Goal: Task Accomplishment & Management: Complete application form

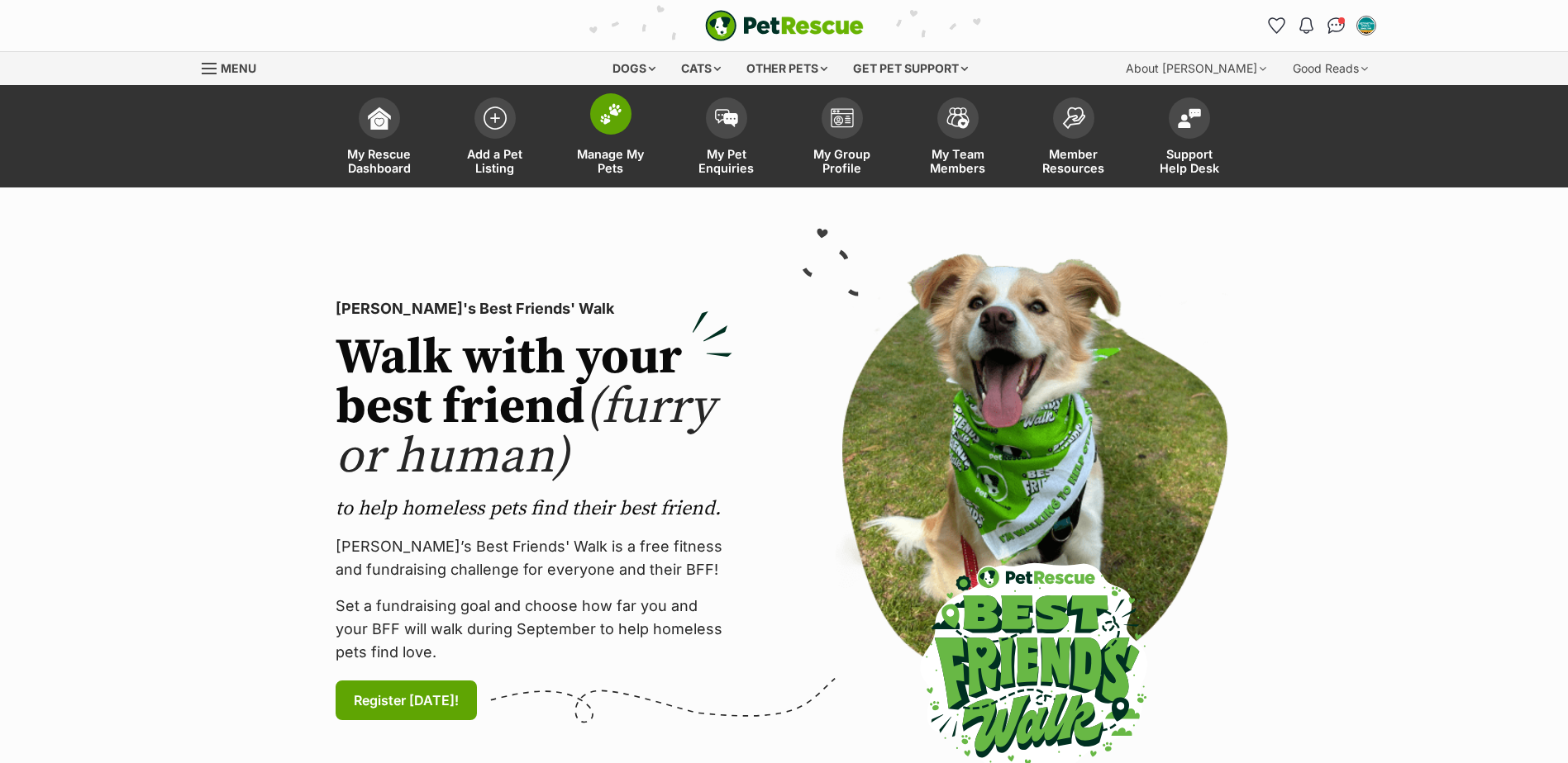
click at [627, 147] on span "Manage My Pets" at bounding box center [610, 161] width 75 height 28
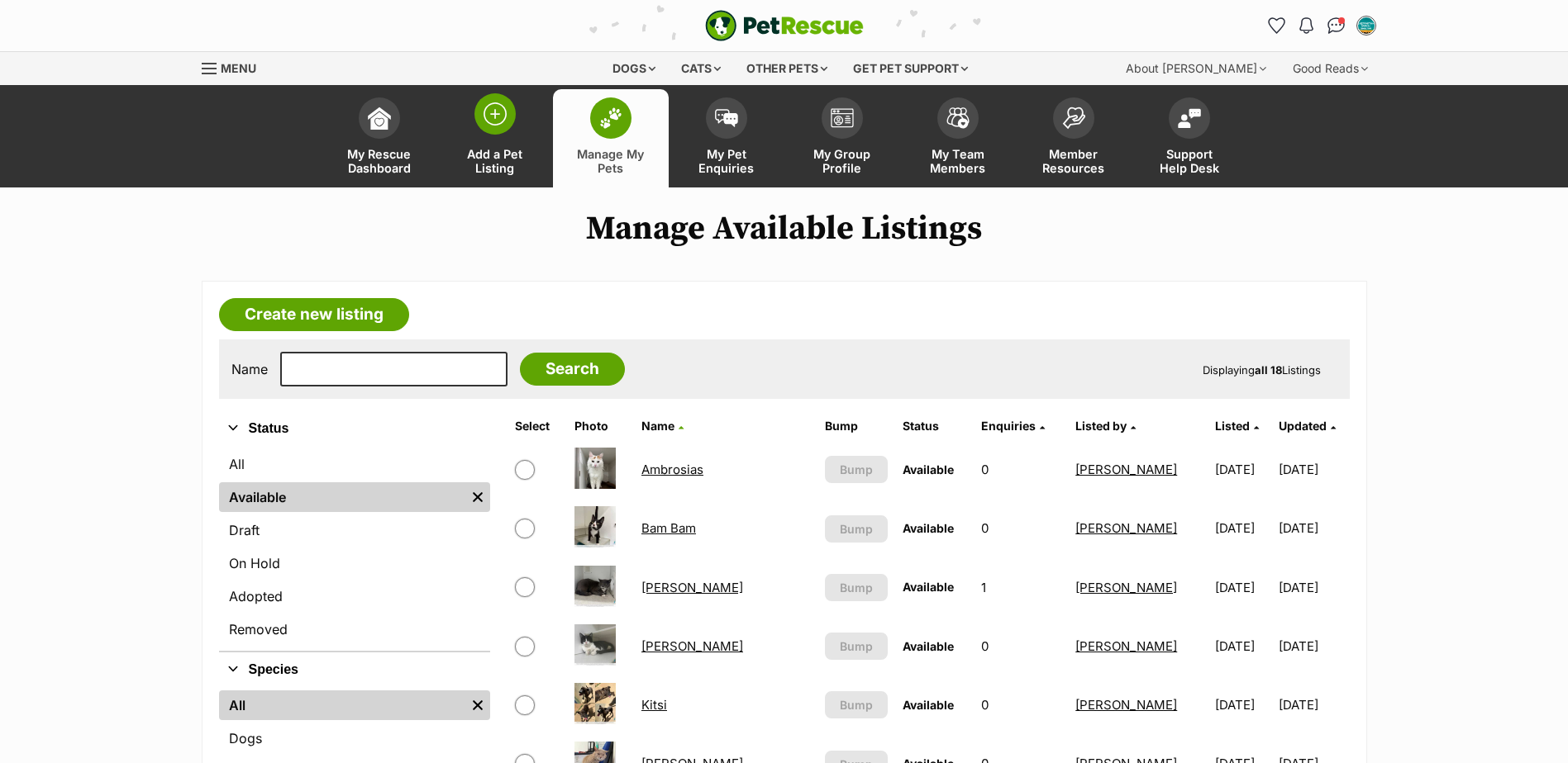
drag, startPoint x: 483, startPoint y: 138, endPoint x: 568, endPoint y: 173, distance: 91.9
click at [483, 139] on link "Add a Pet Listing" at bounding box center [494, 138] width 116 height 98
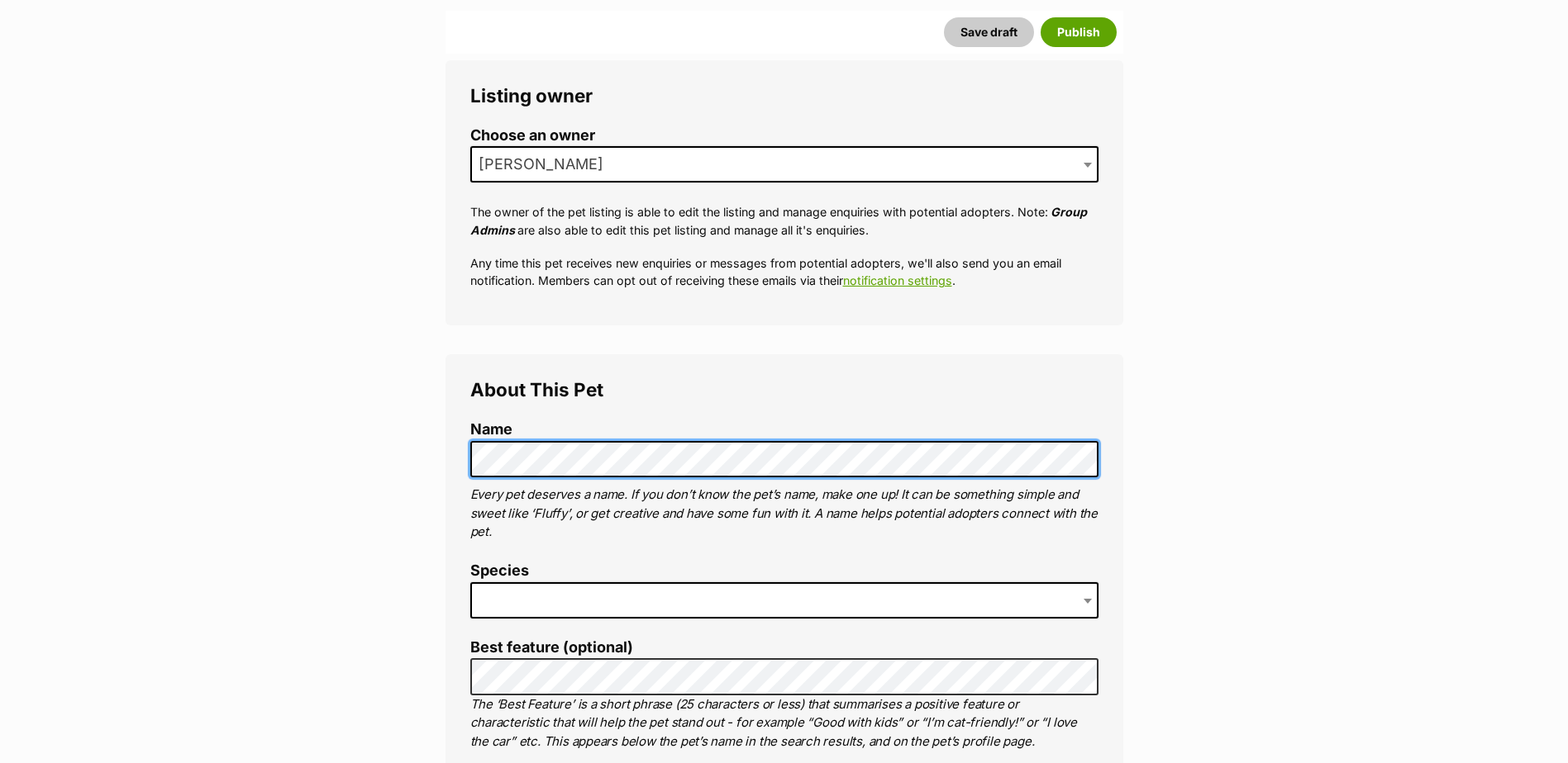
scroll to position [413, 0]
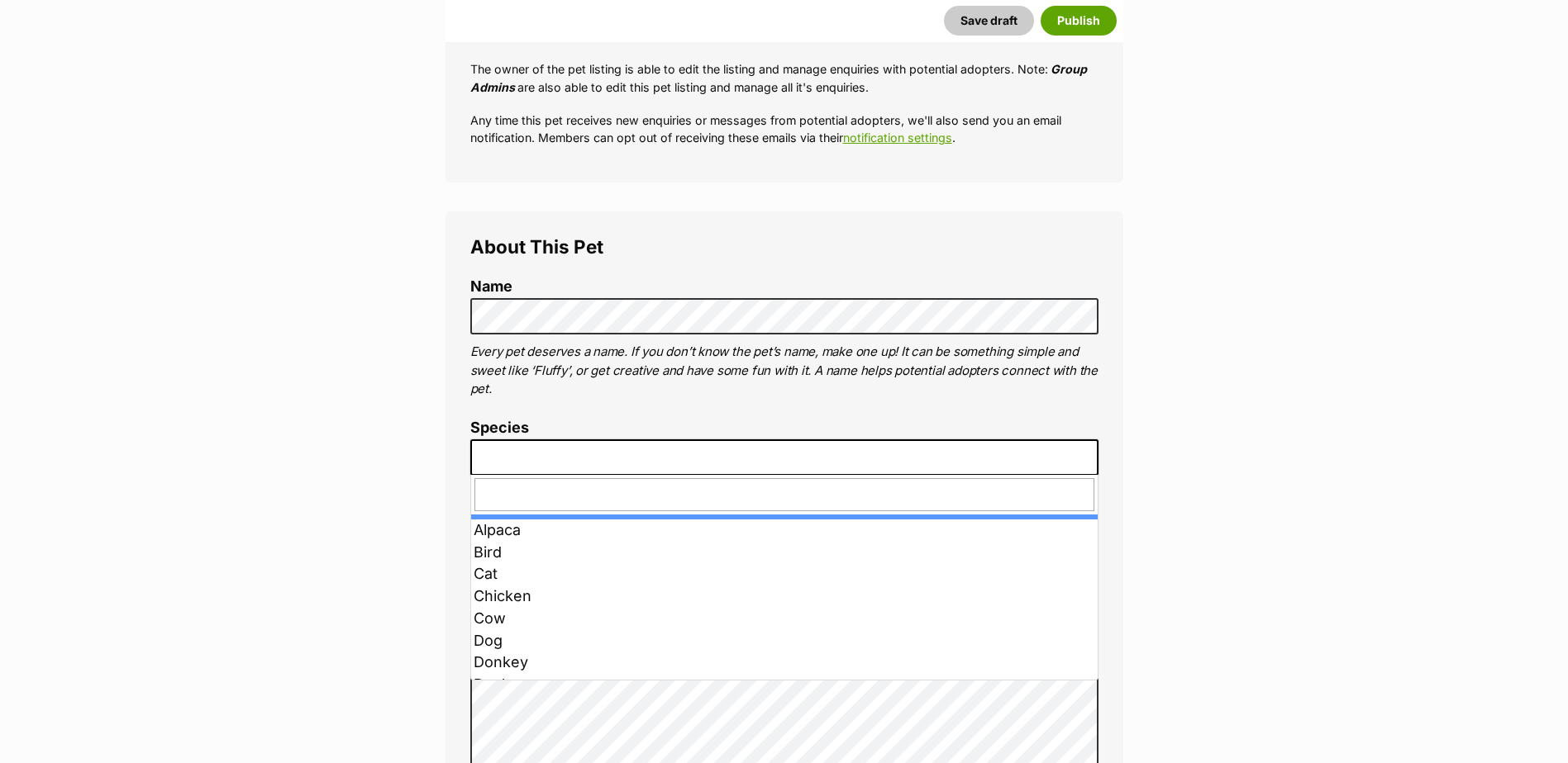
click at [570, 451] on span at bounding box center [784, 457] width 628 height 36
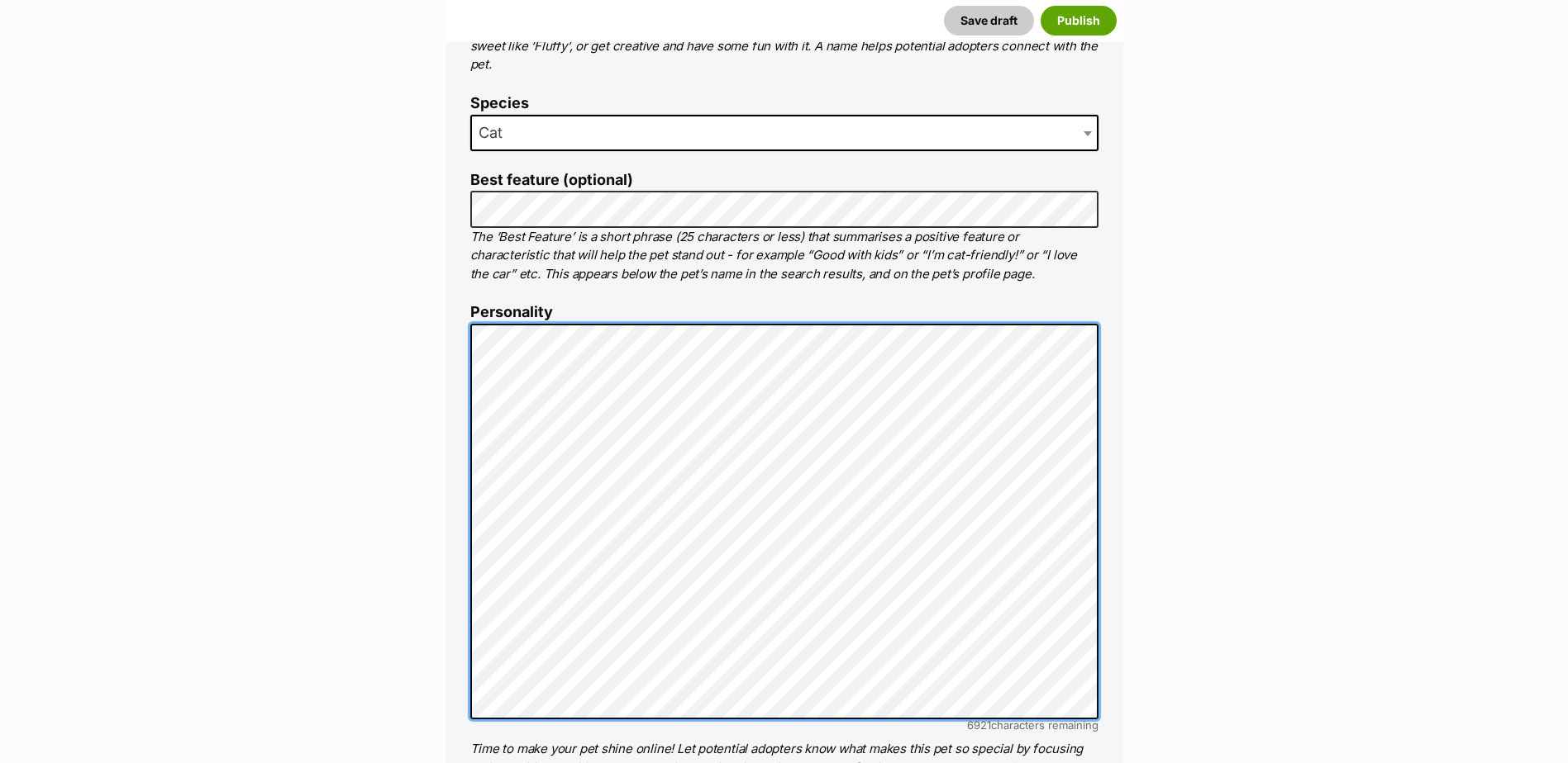
scroll to position [767, 0]
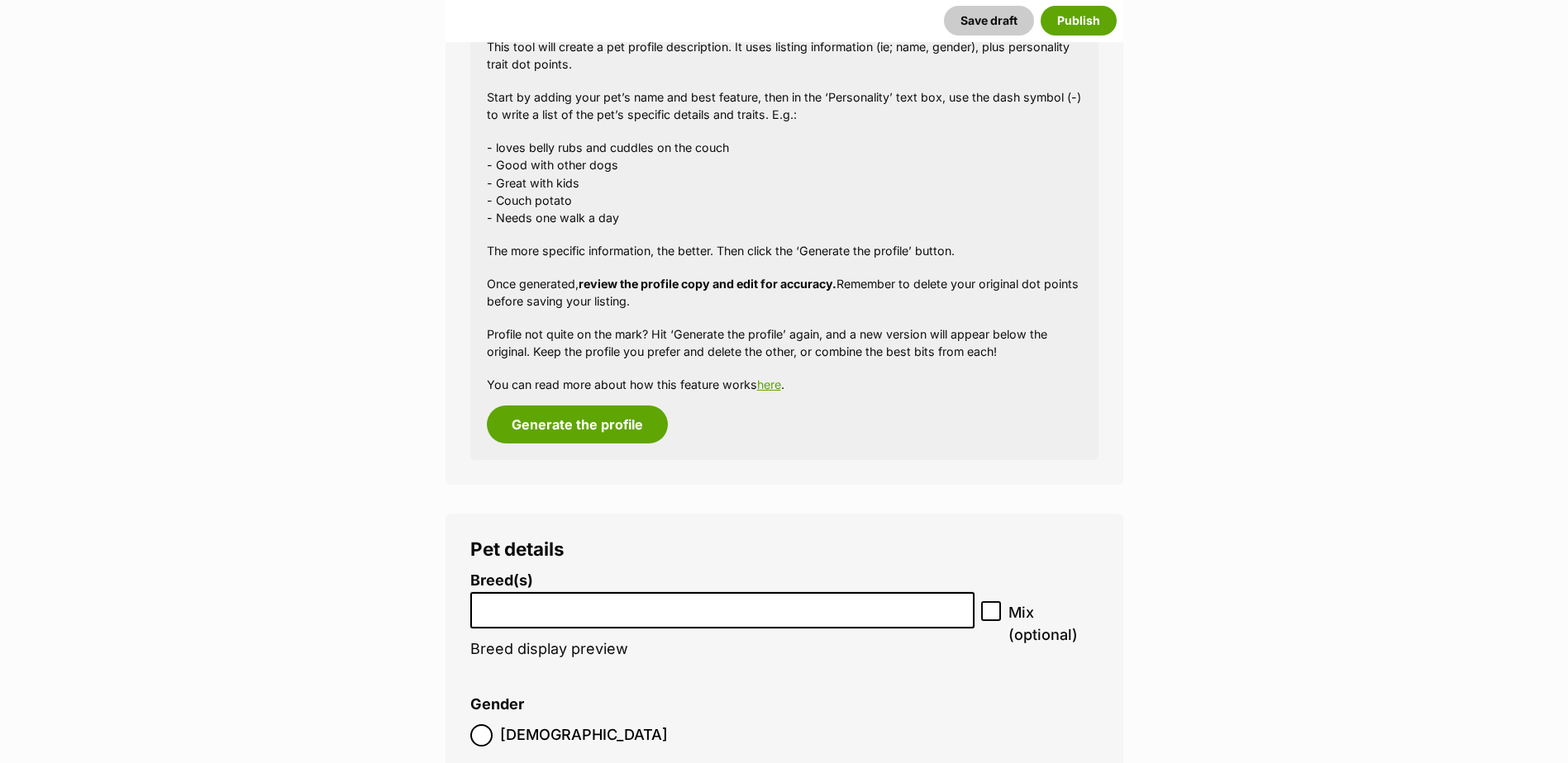
scroll to position [1593, 0]
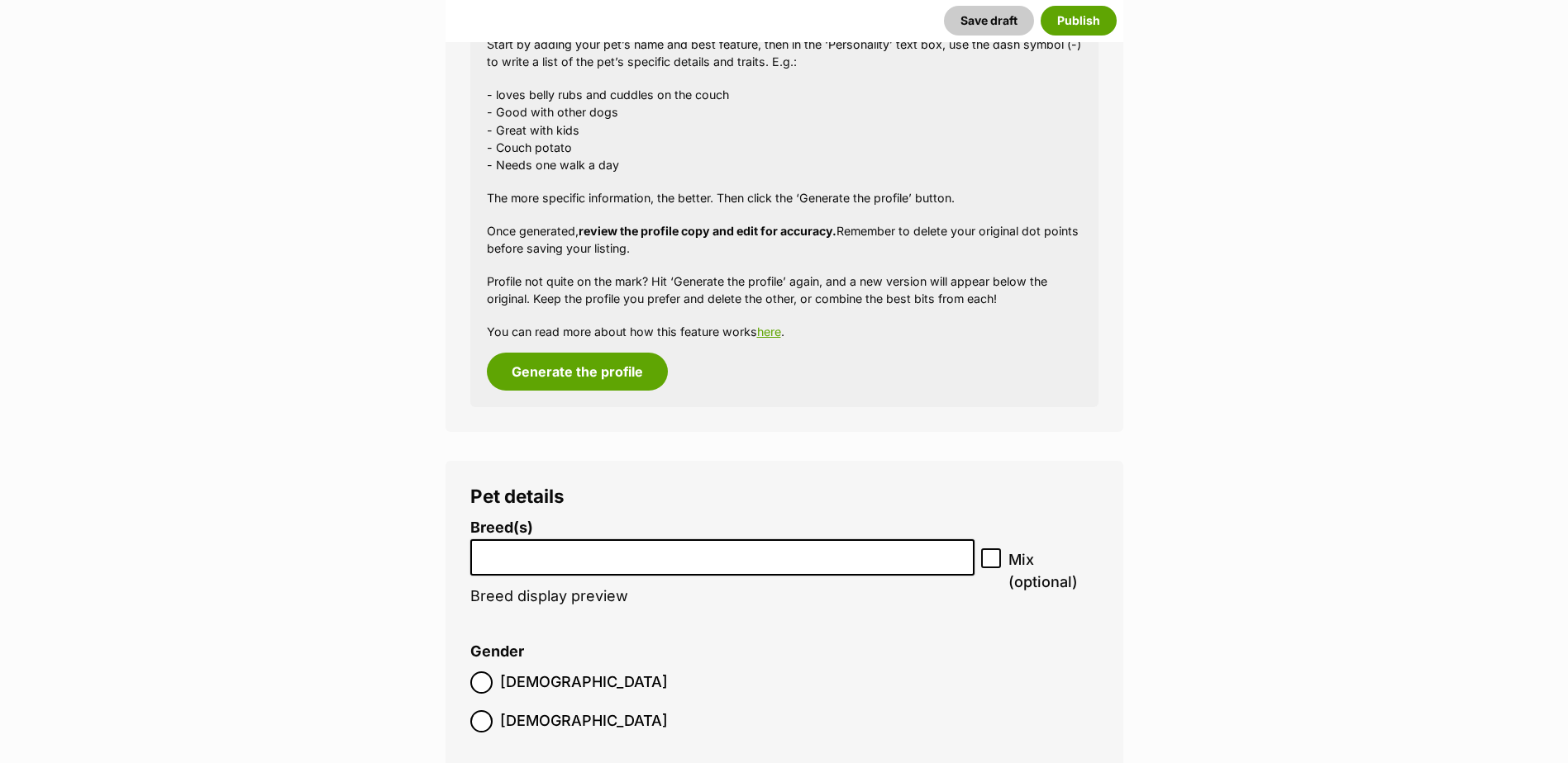
click at [703, 571] on li at bounding box center [722, 558] width 494 height 34
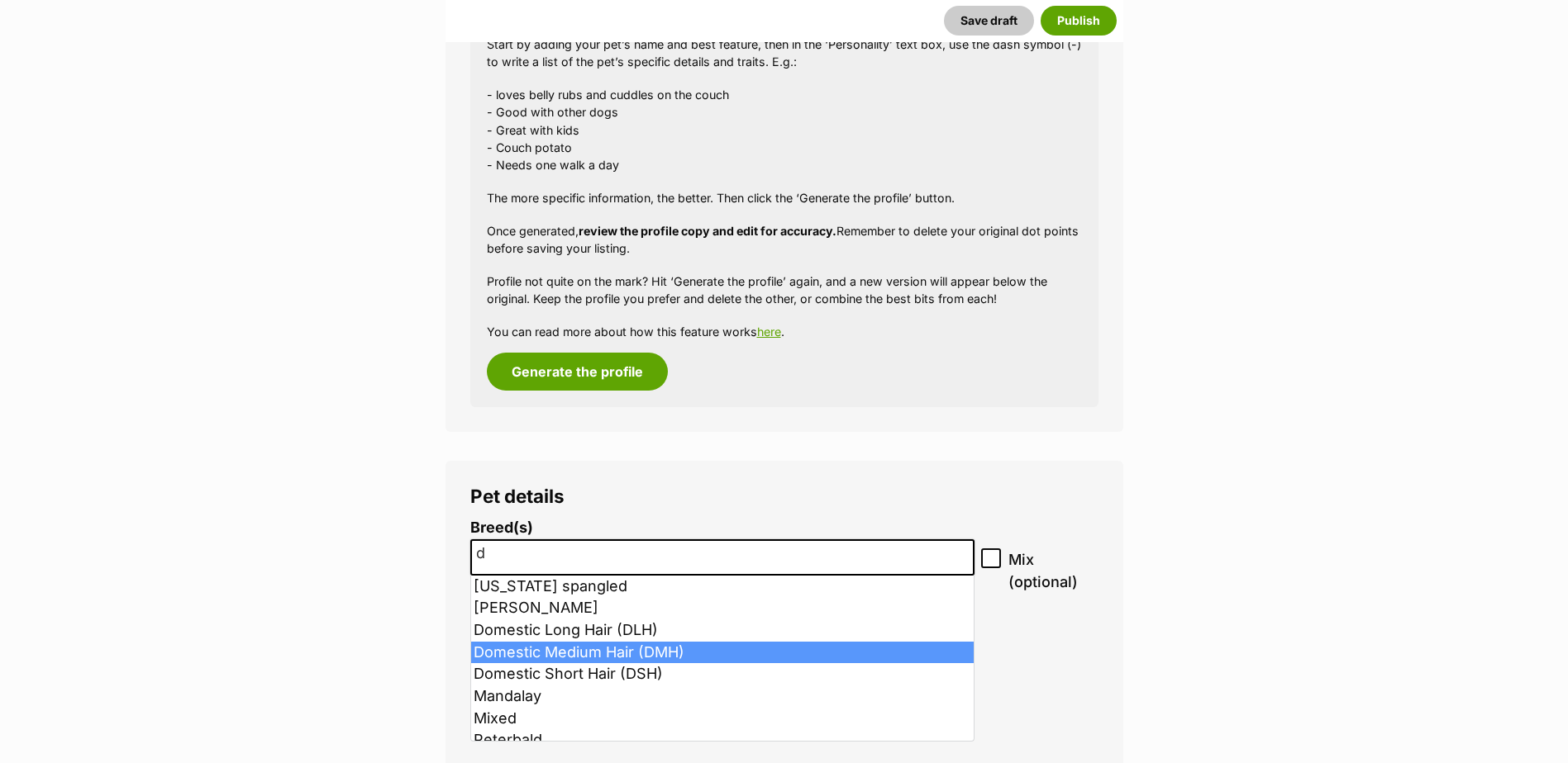
type input "d"
select select "252101"
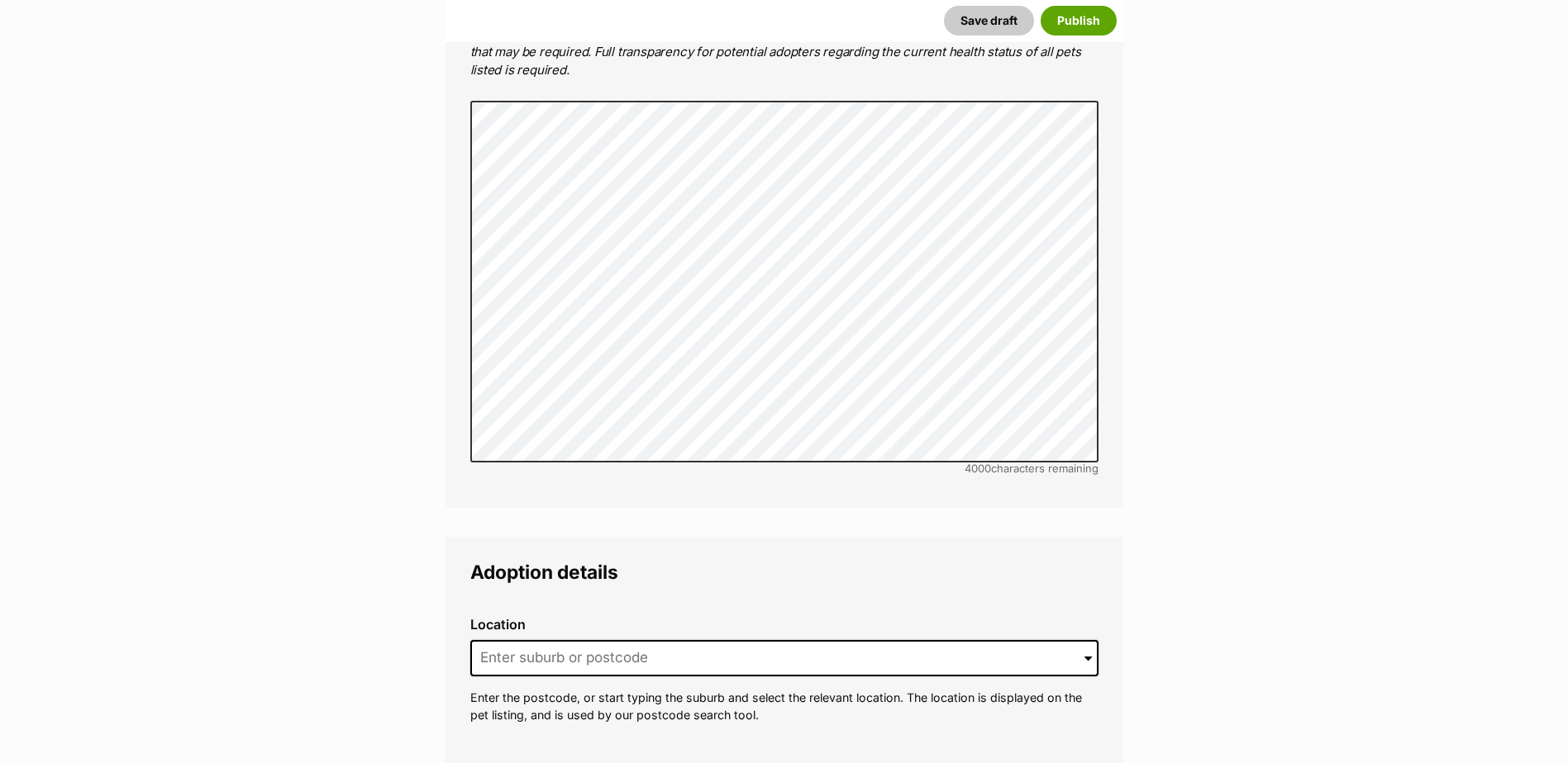
scroll to position [3823, 0]
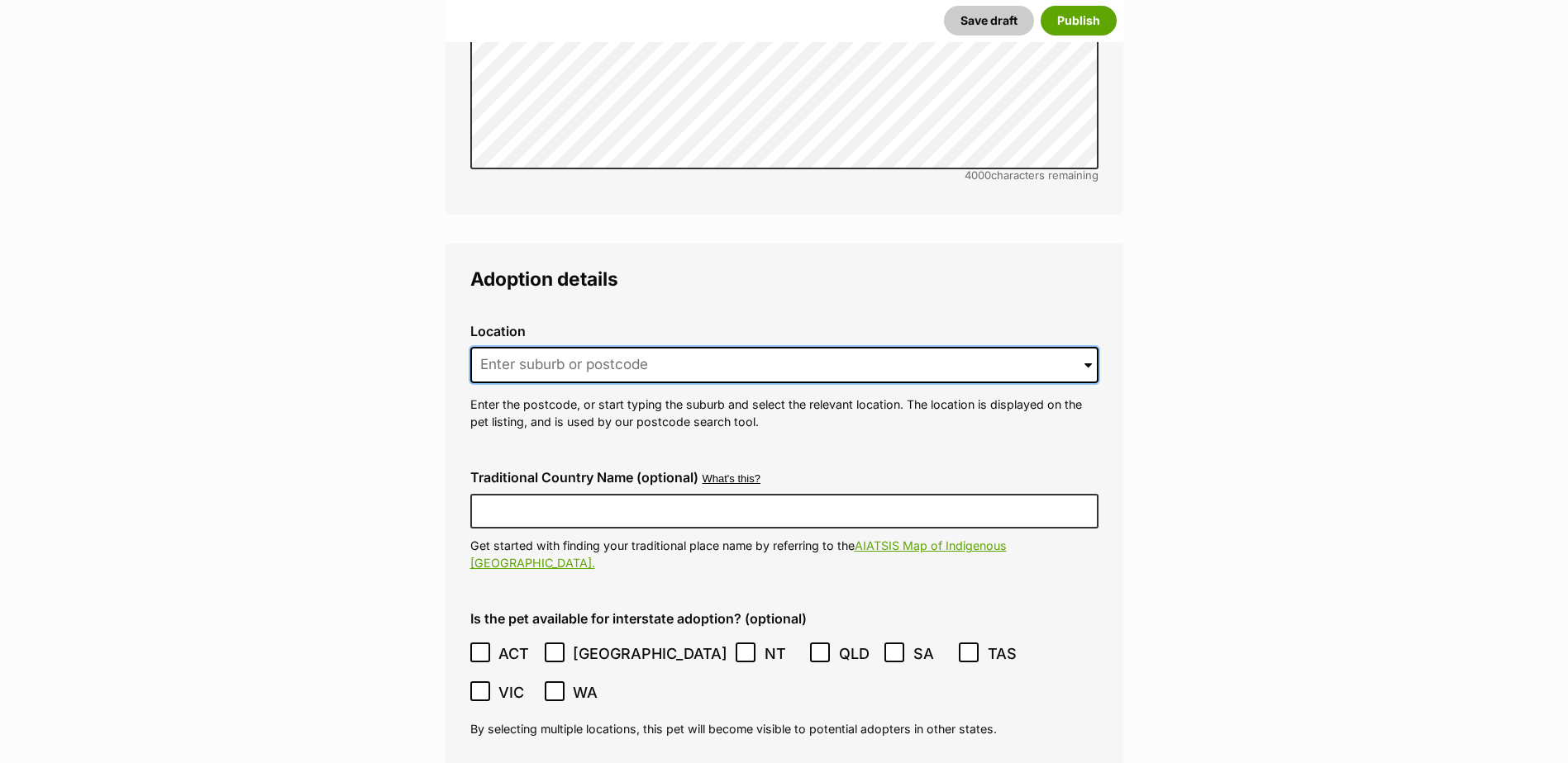
click at [591, 347] on input at bounding box center [784, 365] width 628 height 36
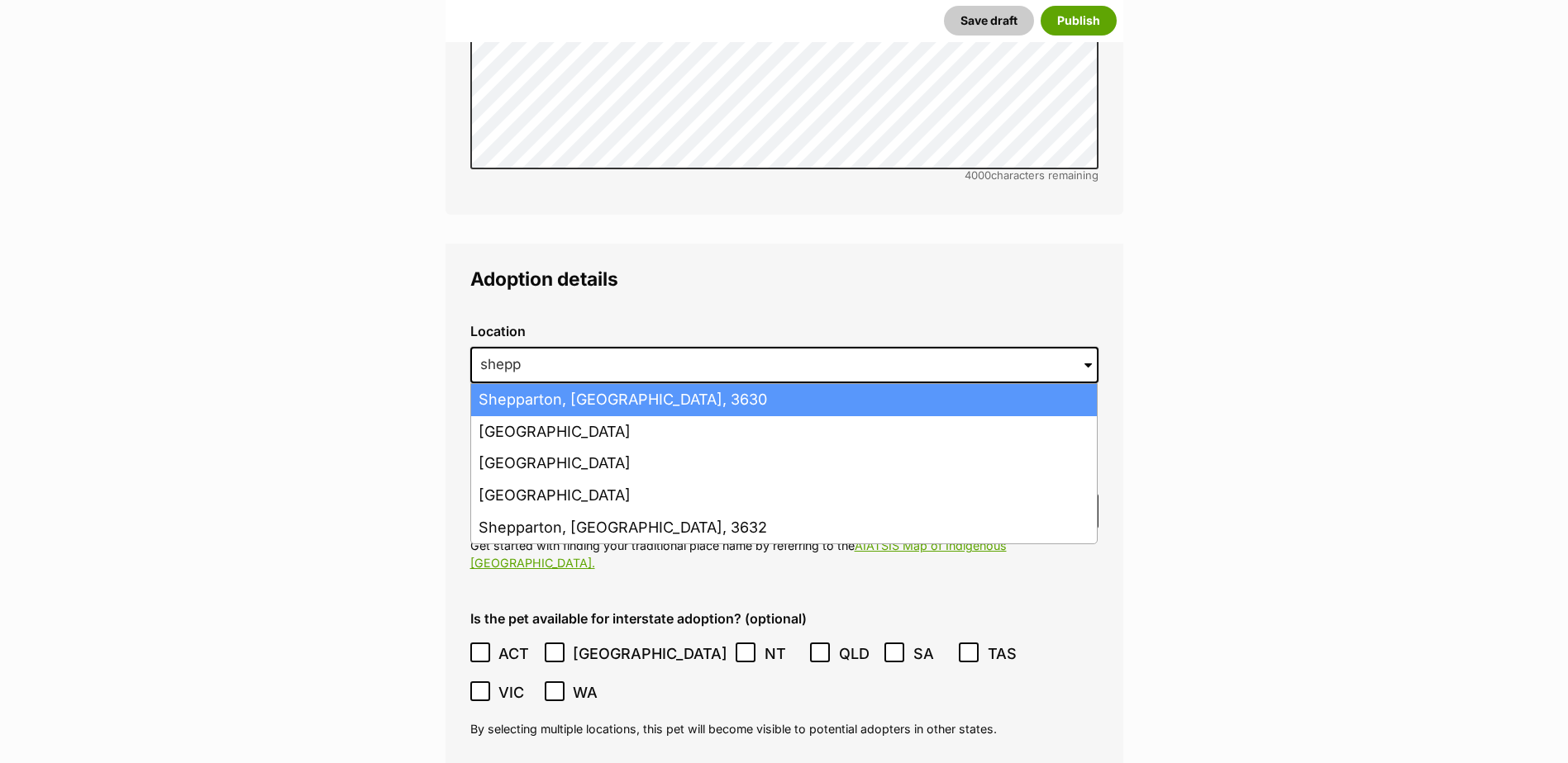
click at [590, 384] on li "Shepparton, Victoria, 3630" at bounding box center [784, 400] width 626 height 32
type input "Shepparton, Victoria, 3630"
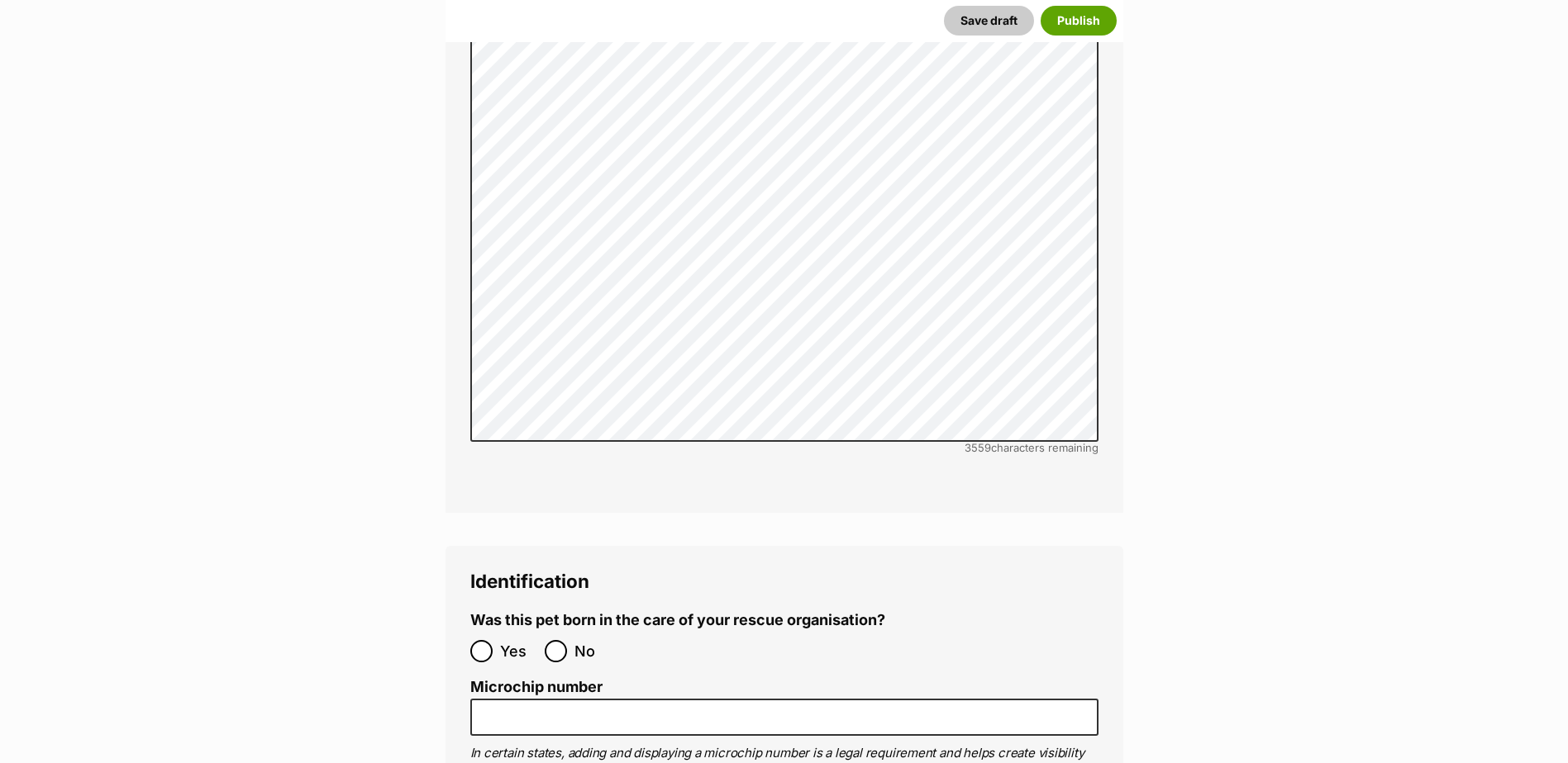
scroll to position [5144, 0]
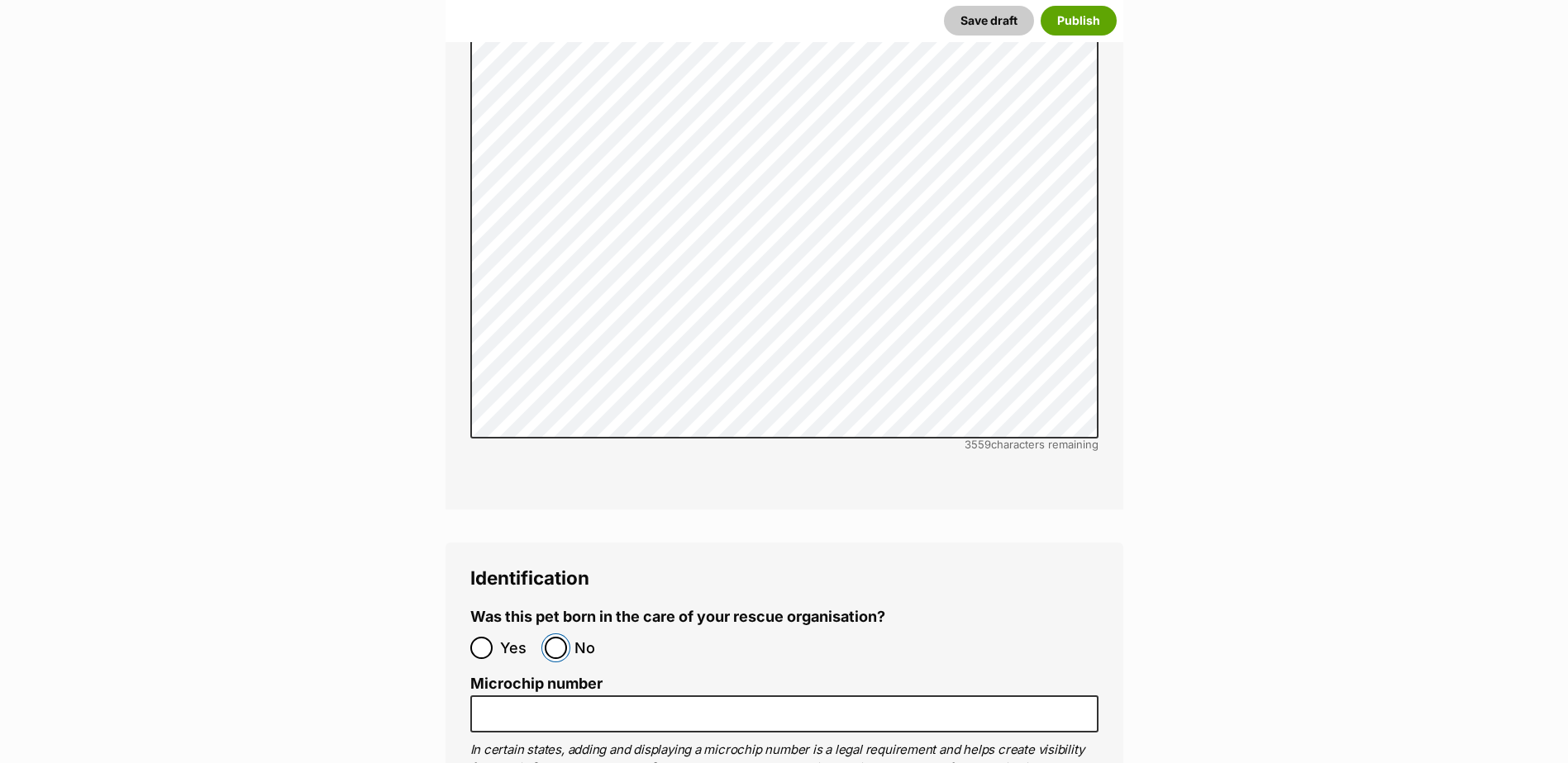
click at [563, 637] on input "No" at bounding box center [556, 648] width 22 height 22
radio input "true"
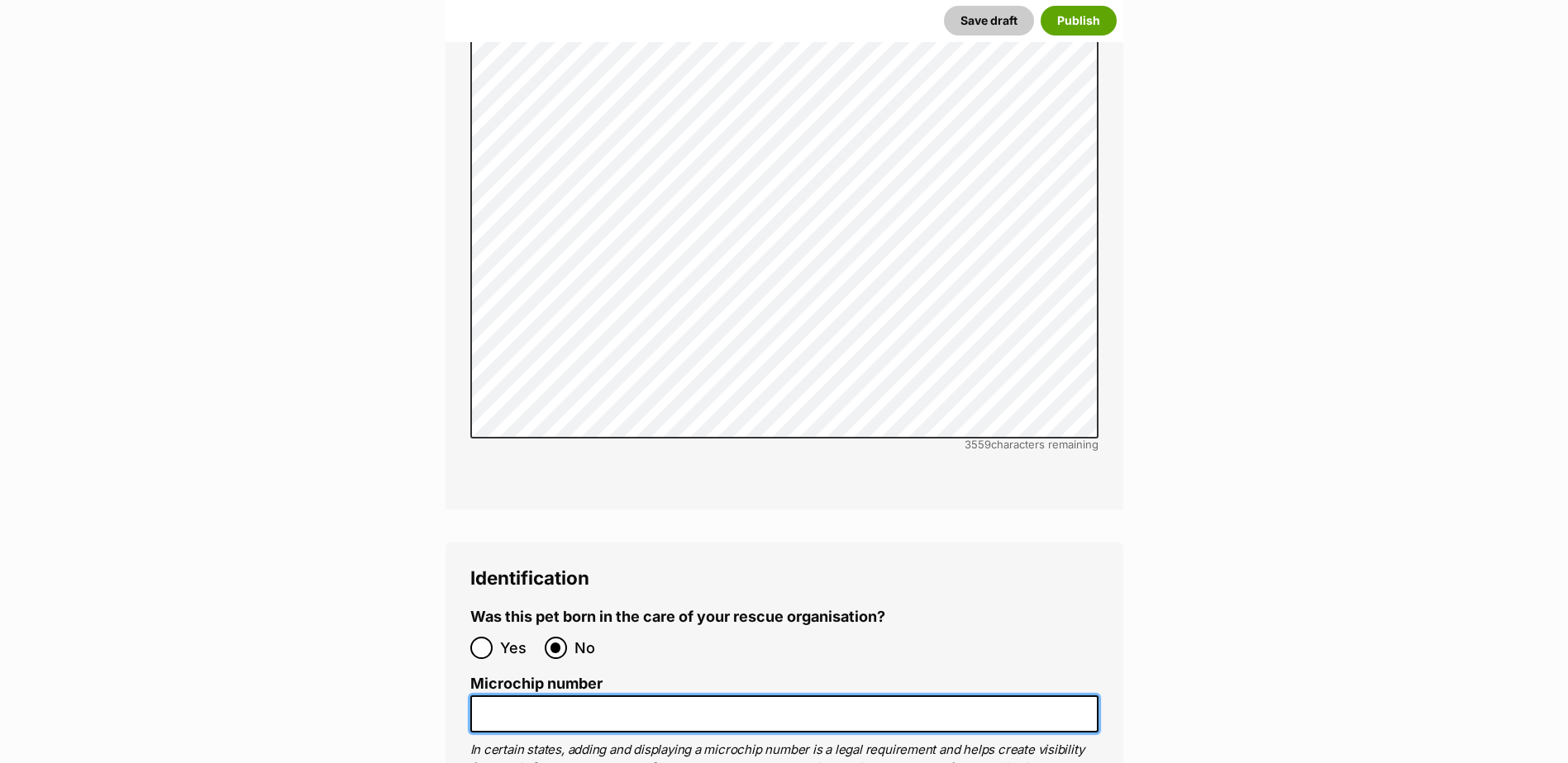
click at [547, 696] on input "Microchip number" at bounding box center [784, 714] width 628 height 37
paste input "956000018339761"
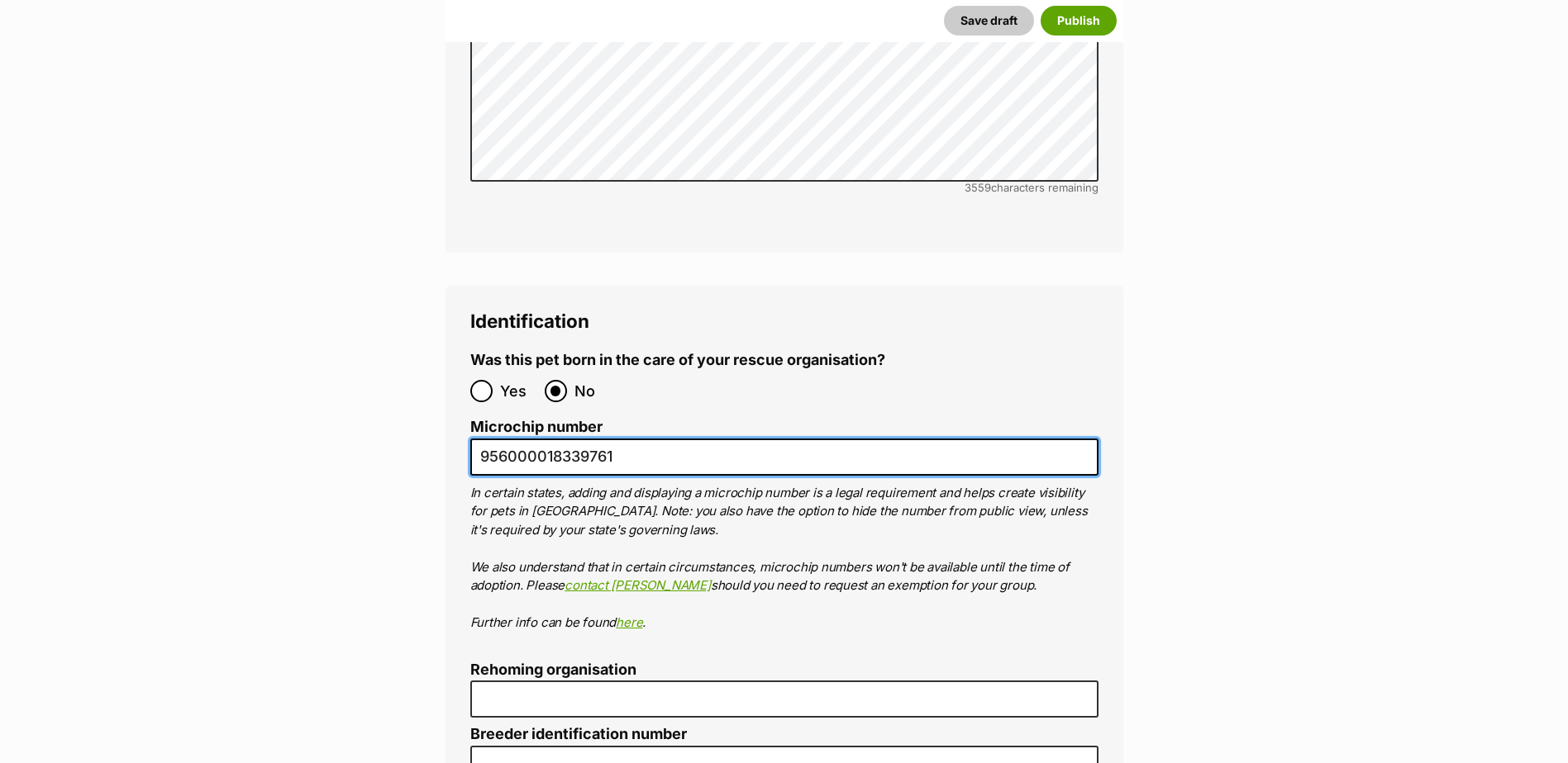
scroll to position [5558, 0]
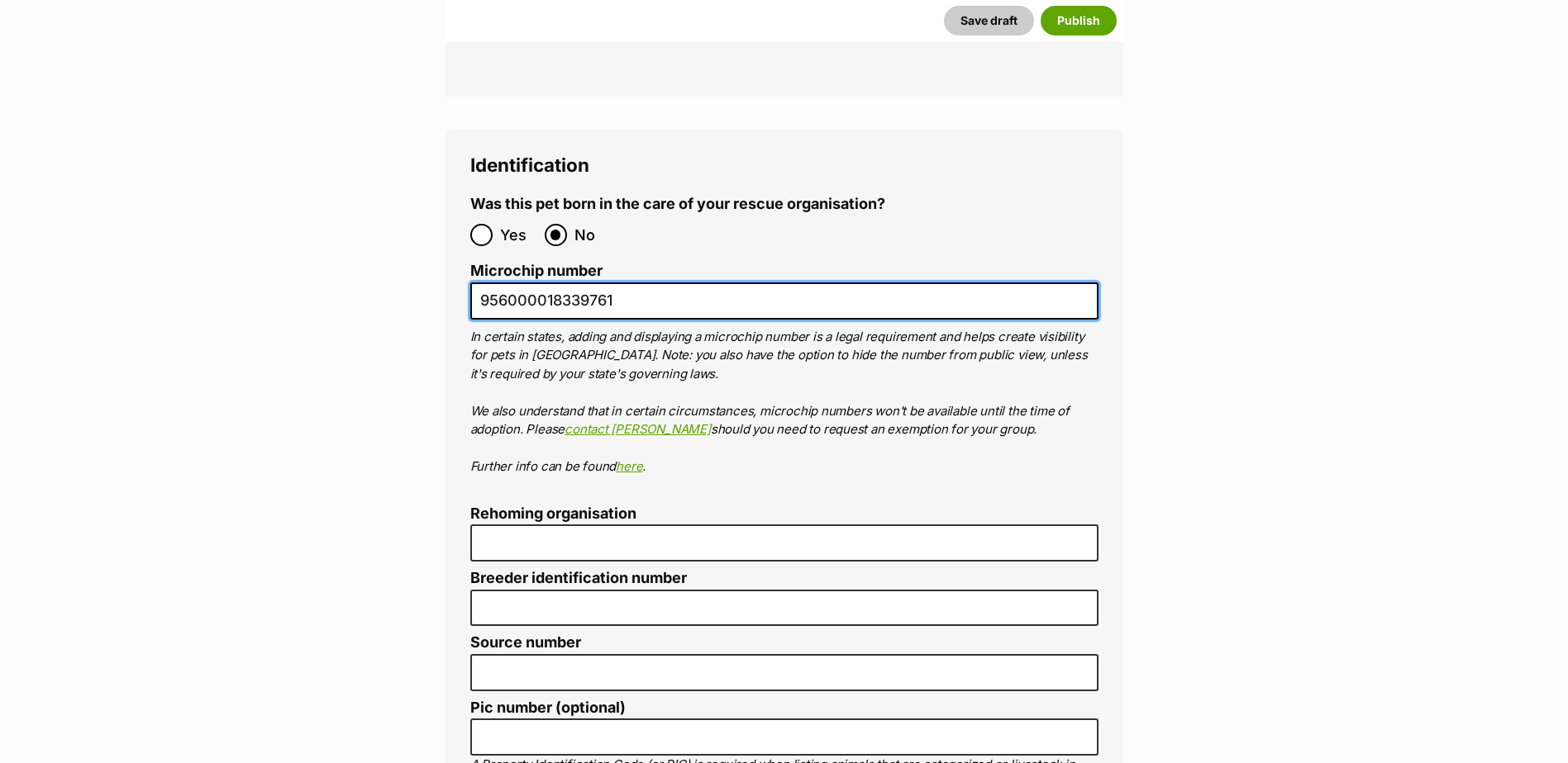
type input "956000018339761"
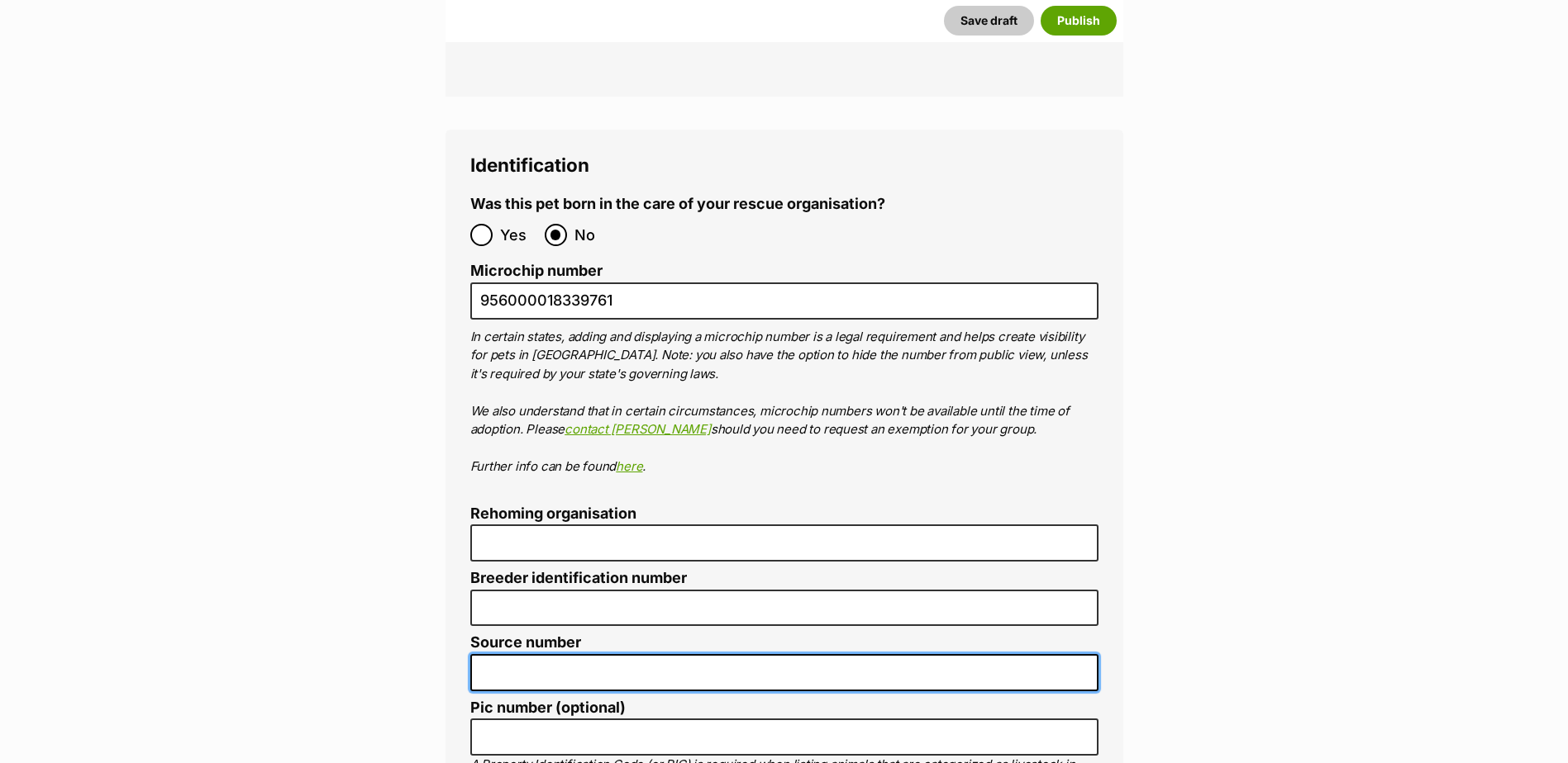
click at [608, 654] on input "Source number" at bounding box center [784, 672] width 628 height 37
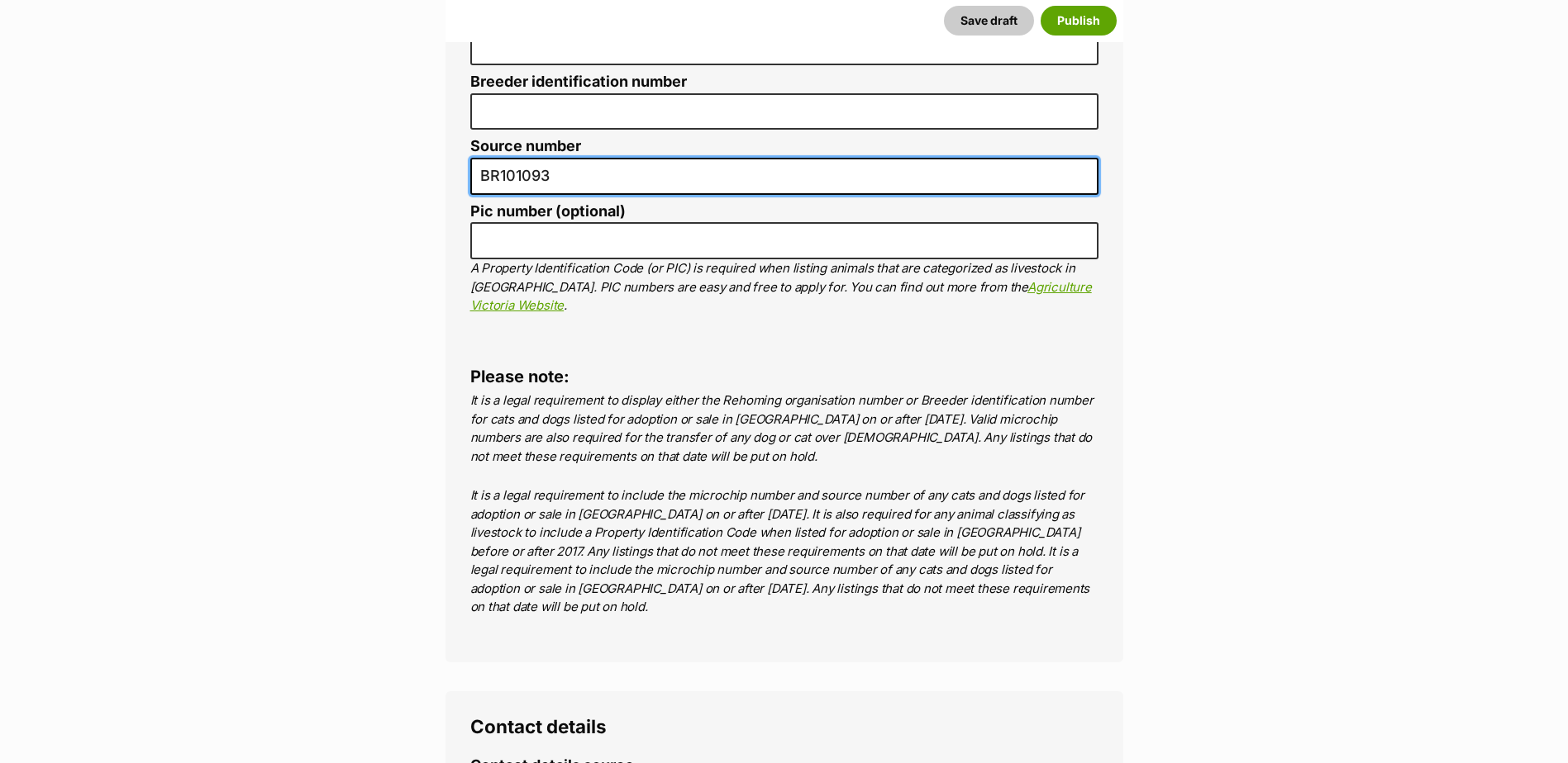
scroll to position [6549, 0]
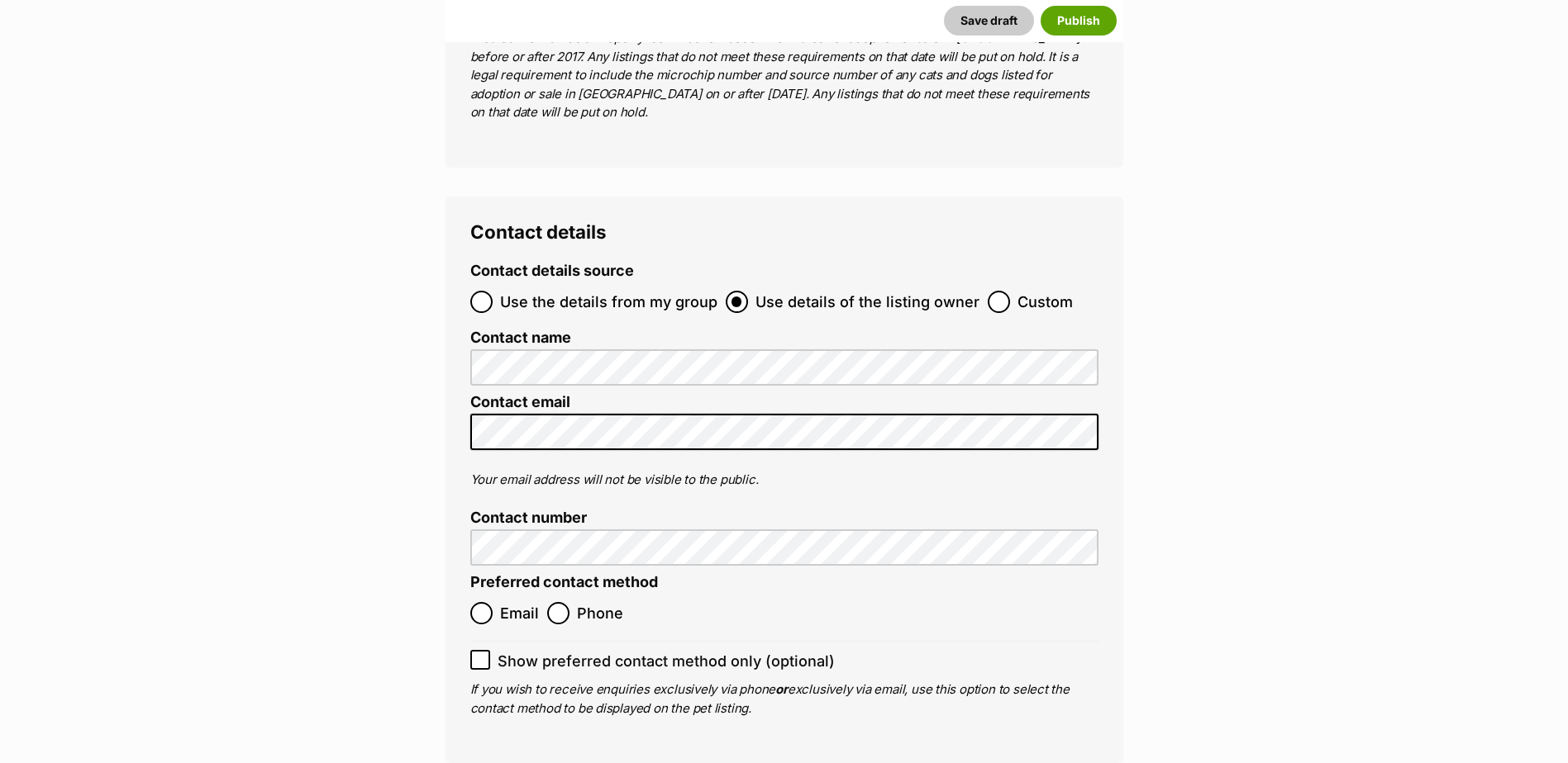
type input "BR101093"
click at [479, 291] on input "Use the details from my group" at bounding box center [481, 302] width 22 height 22
radio input "true"
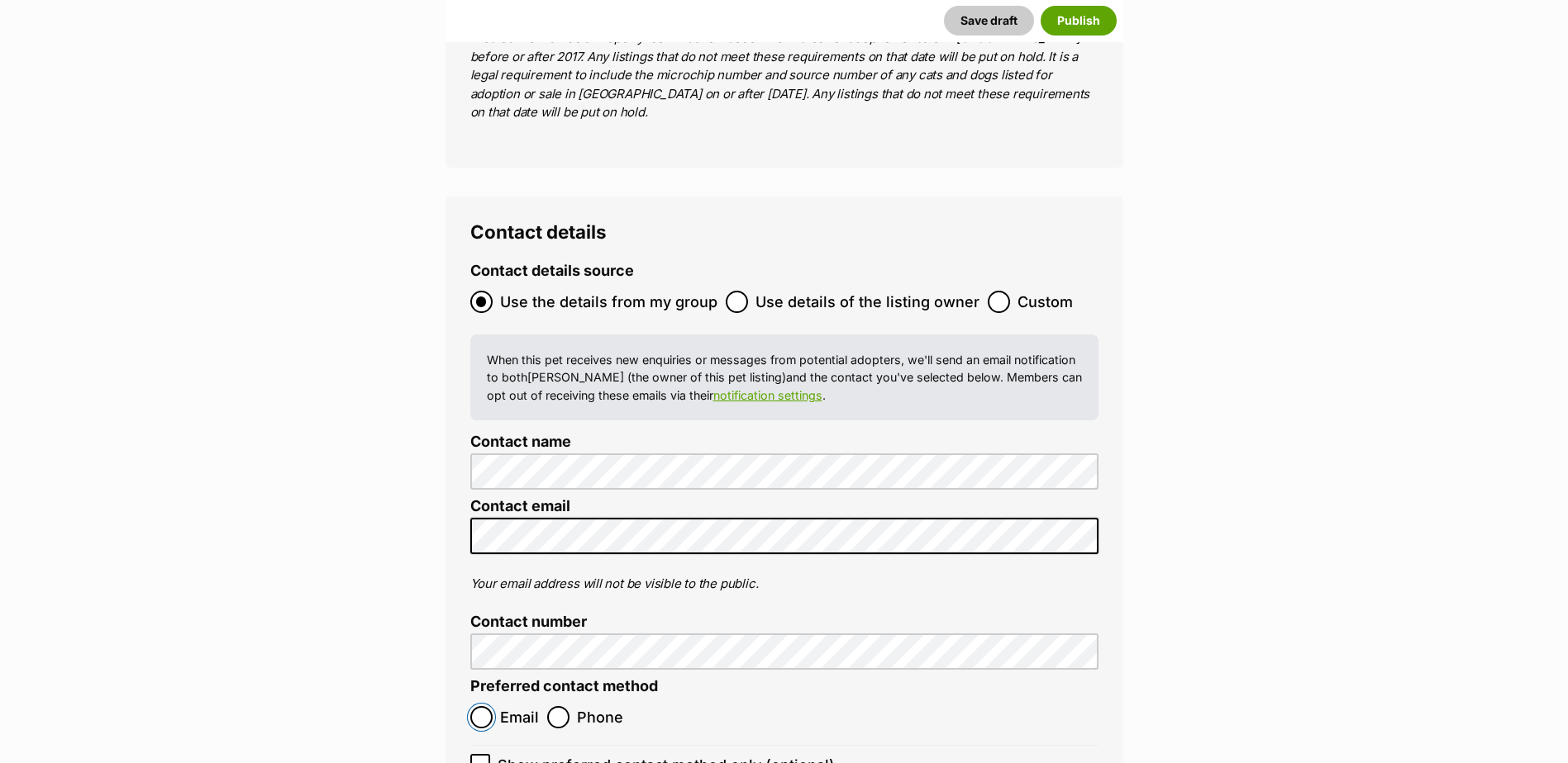
drag, startPoint x: 474, startPoint y: 567, endPoint x: 483, endPoint y: 575, distance: 12.0
click at [474, 706] on input "Email" at bounding box center [481, 717] width 22 height 22
radio input "true"
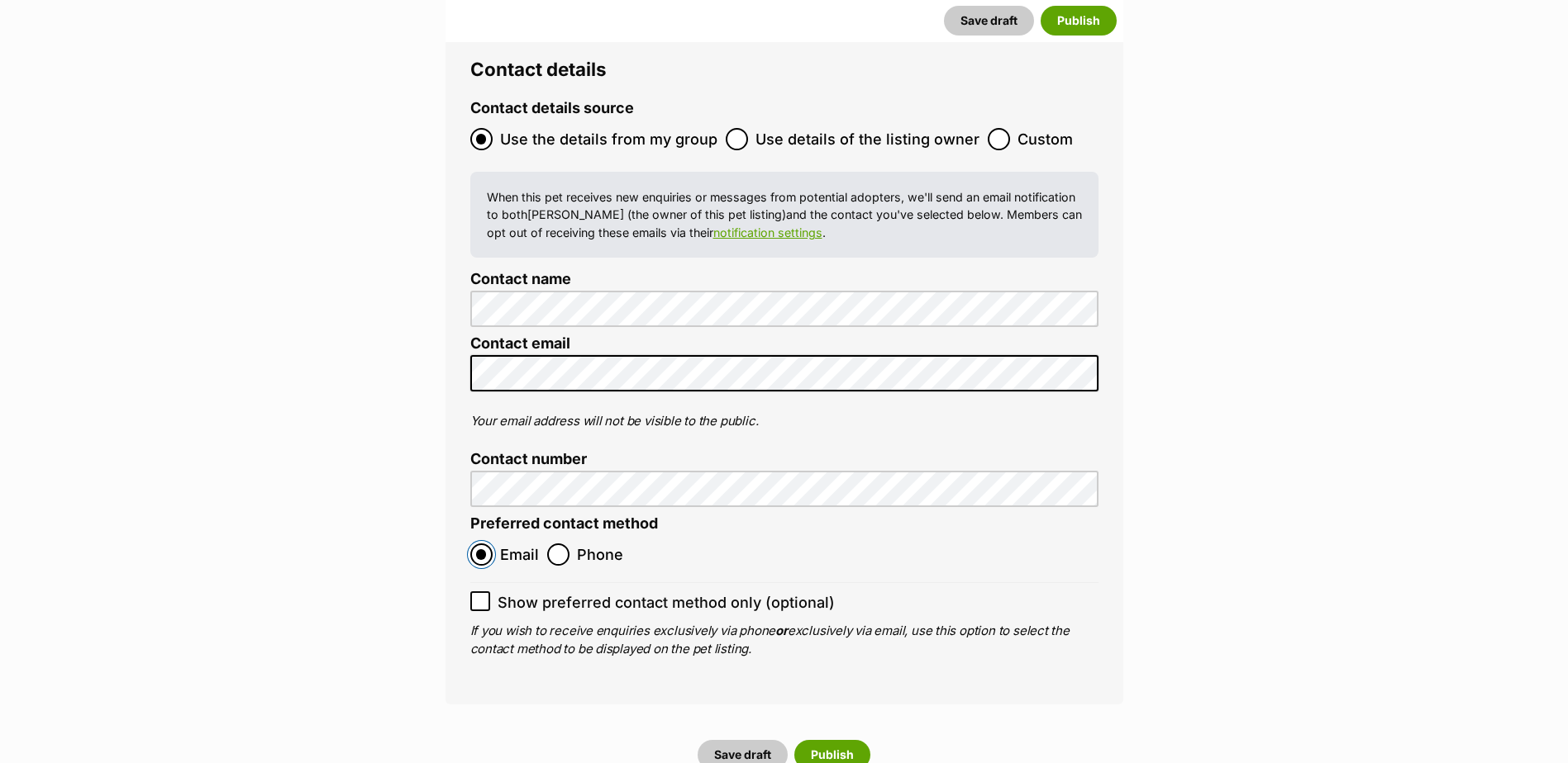
scroll to position [6962, 0]
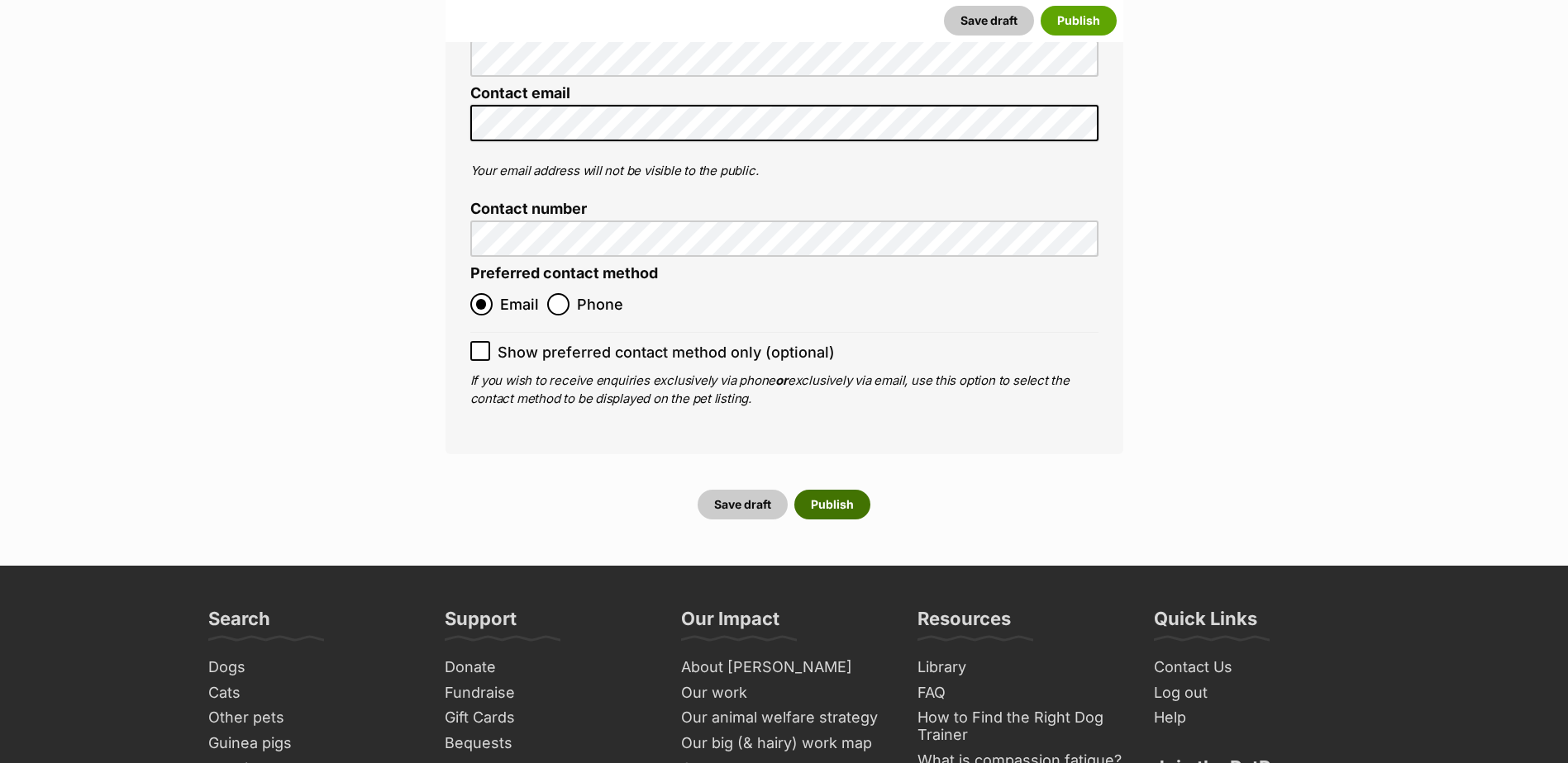
drag, startPoint x: 838, startPoint y: 344, endPoint x: 819, endPoint y: 335, distance: 21.0
click at [838, 490] on button "Publish" at bounding box center [832, 504] width 76 height 30
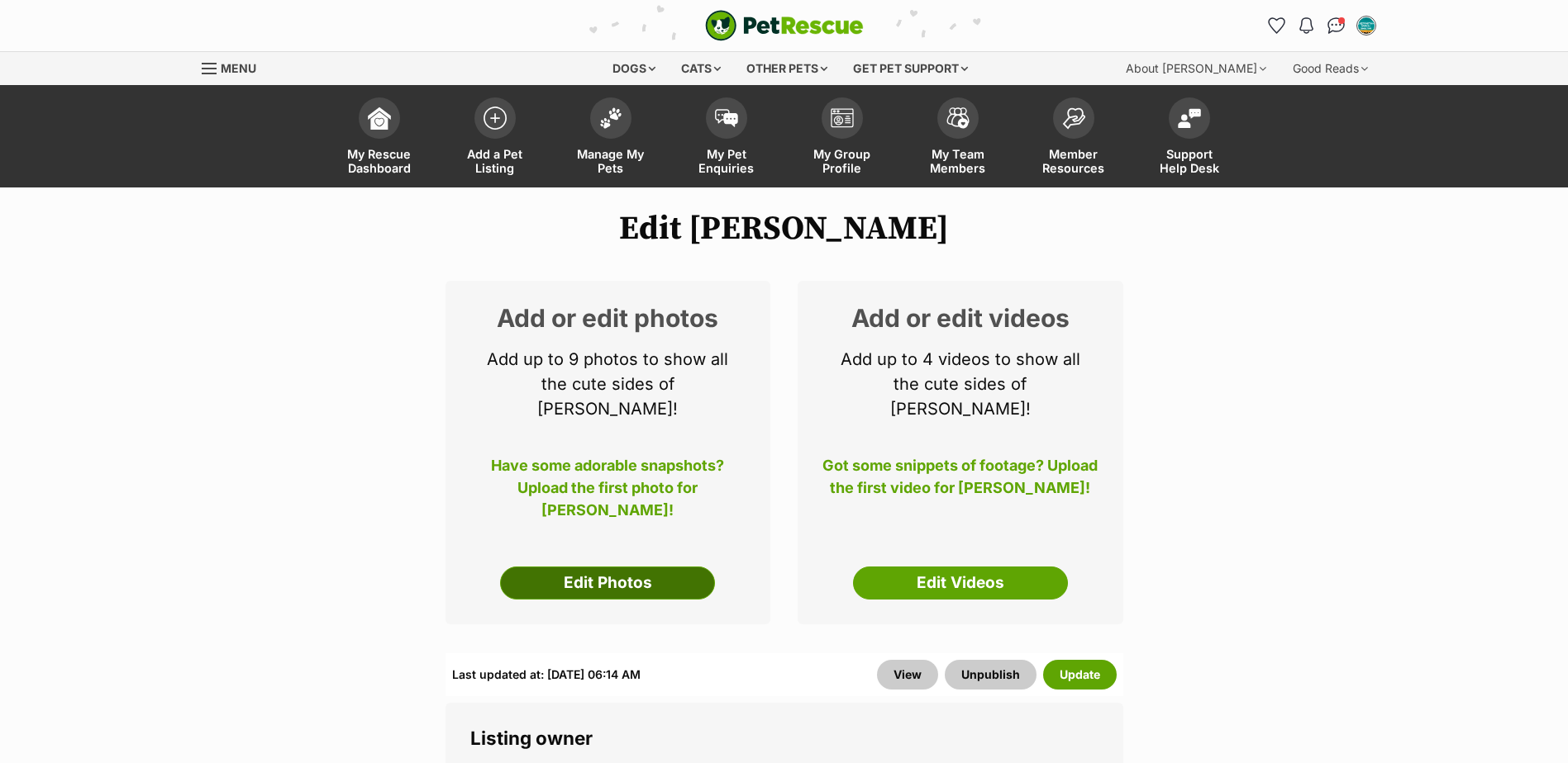
click at [584, 567] on link "Edit Photos" at bounding box center [607, 583] width 215 height 33
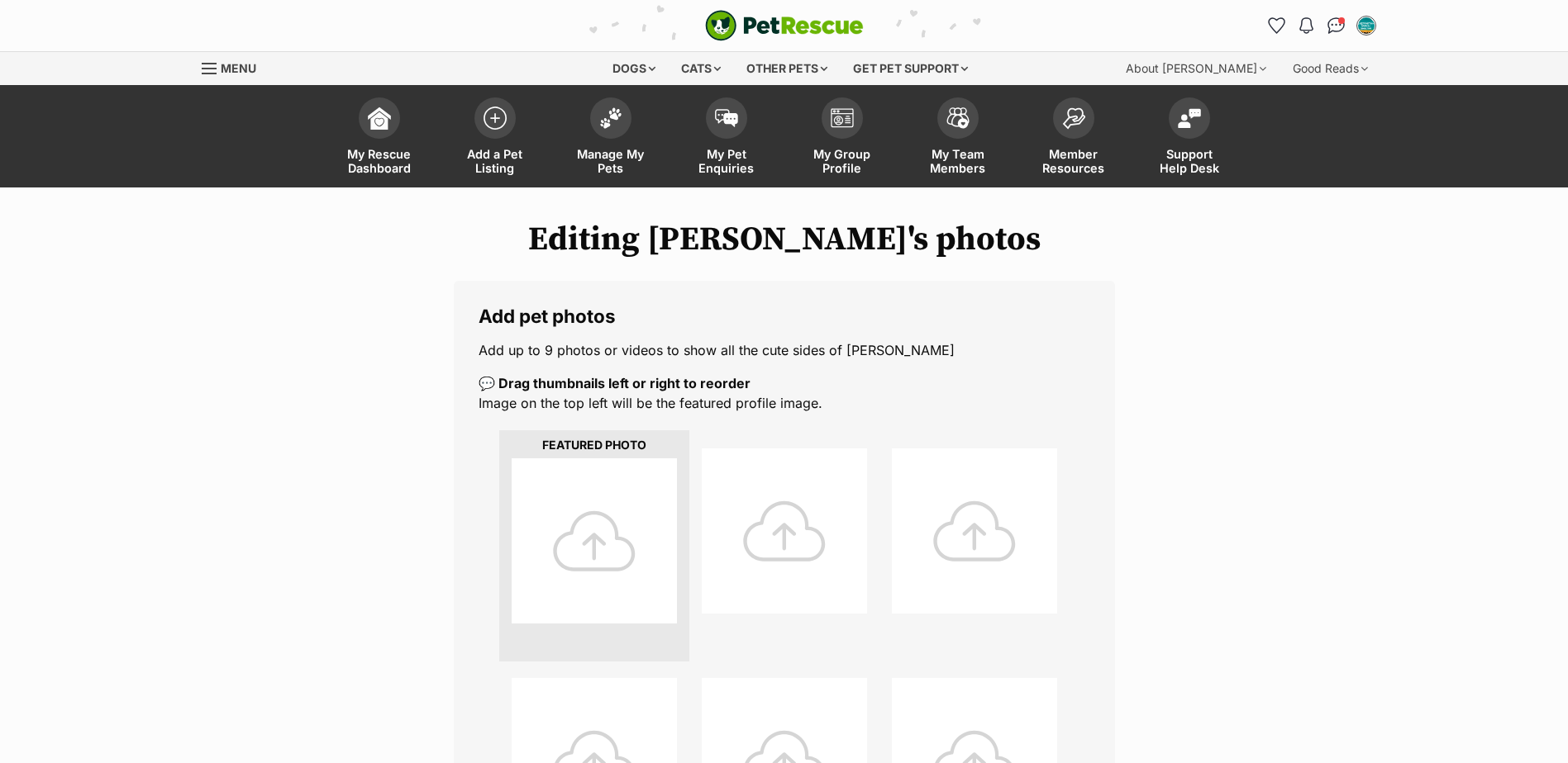
click at [576, 540] on div at bounding box center [594, 541] width 165 height 165
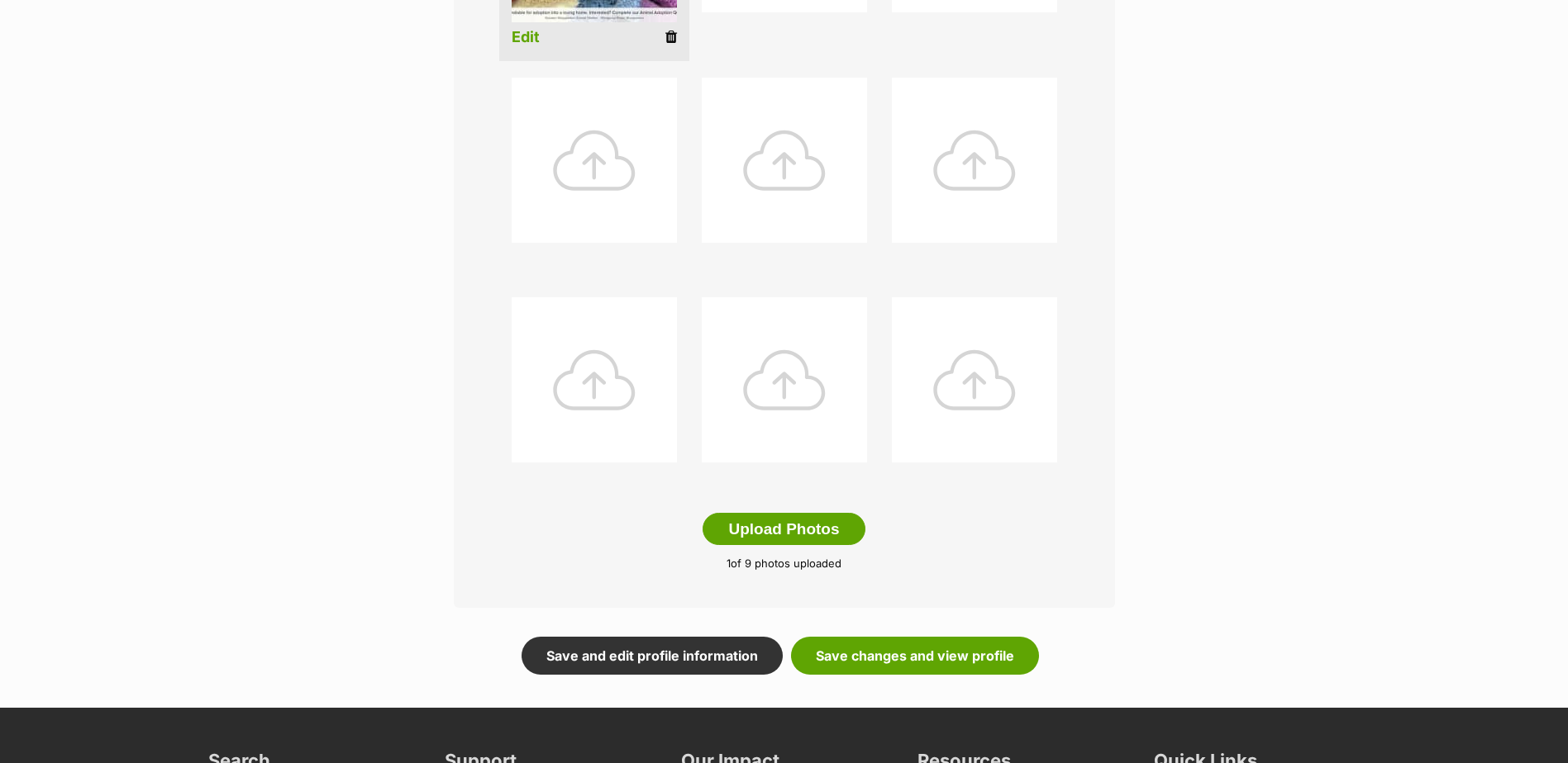
scroll to position [826, 0]
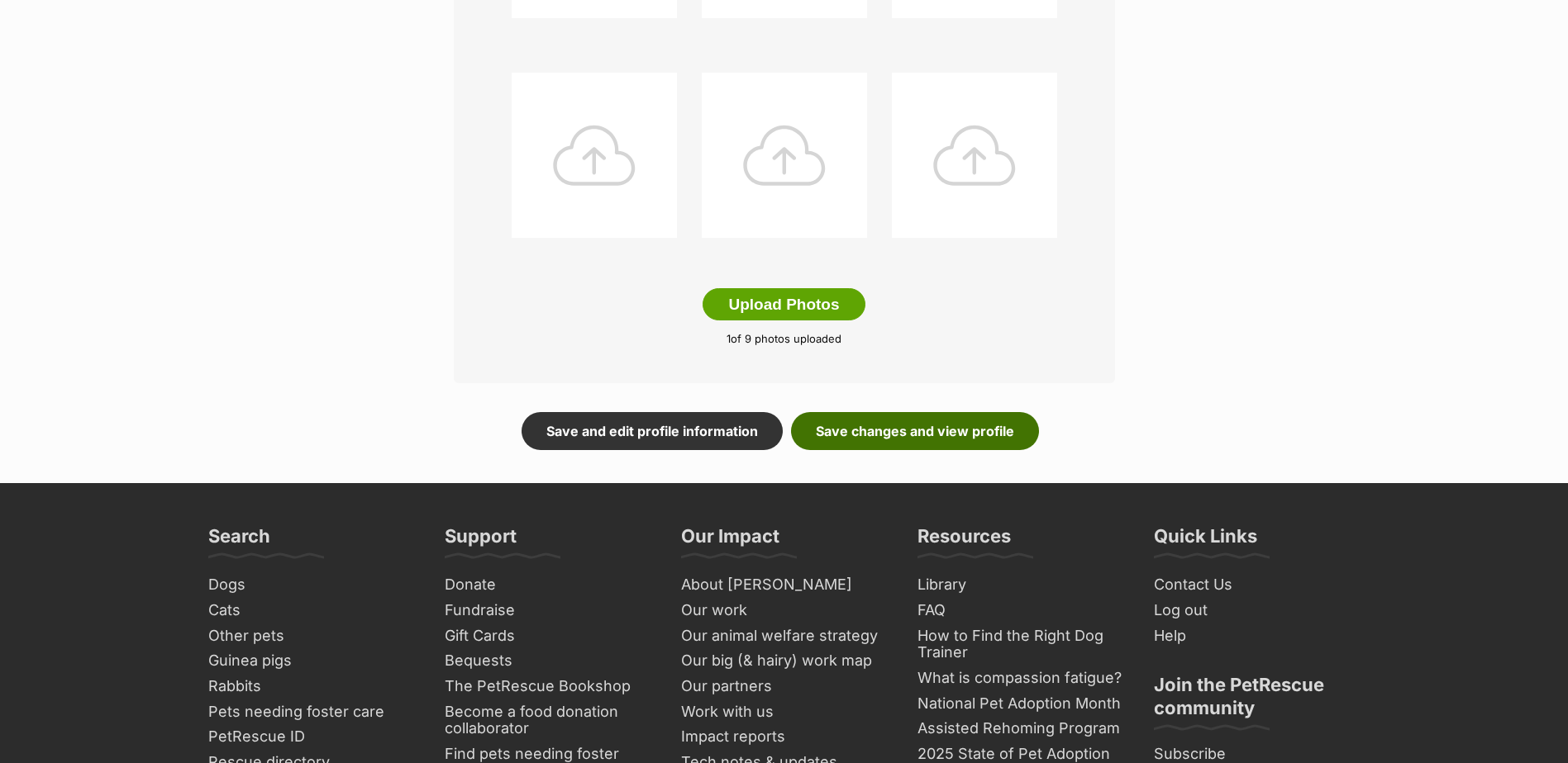
click at [934, 445] on link "Save changes and view profile" at bounding box center [915, 431] width 248 height 38
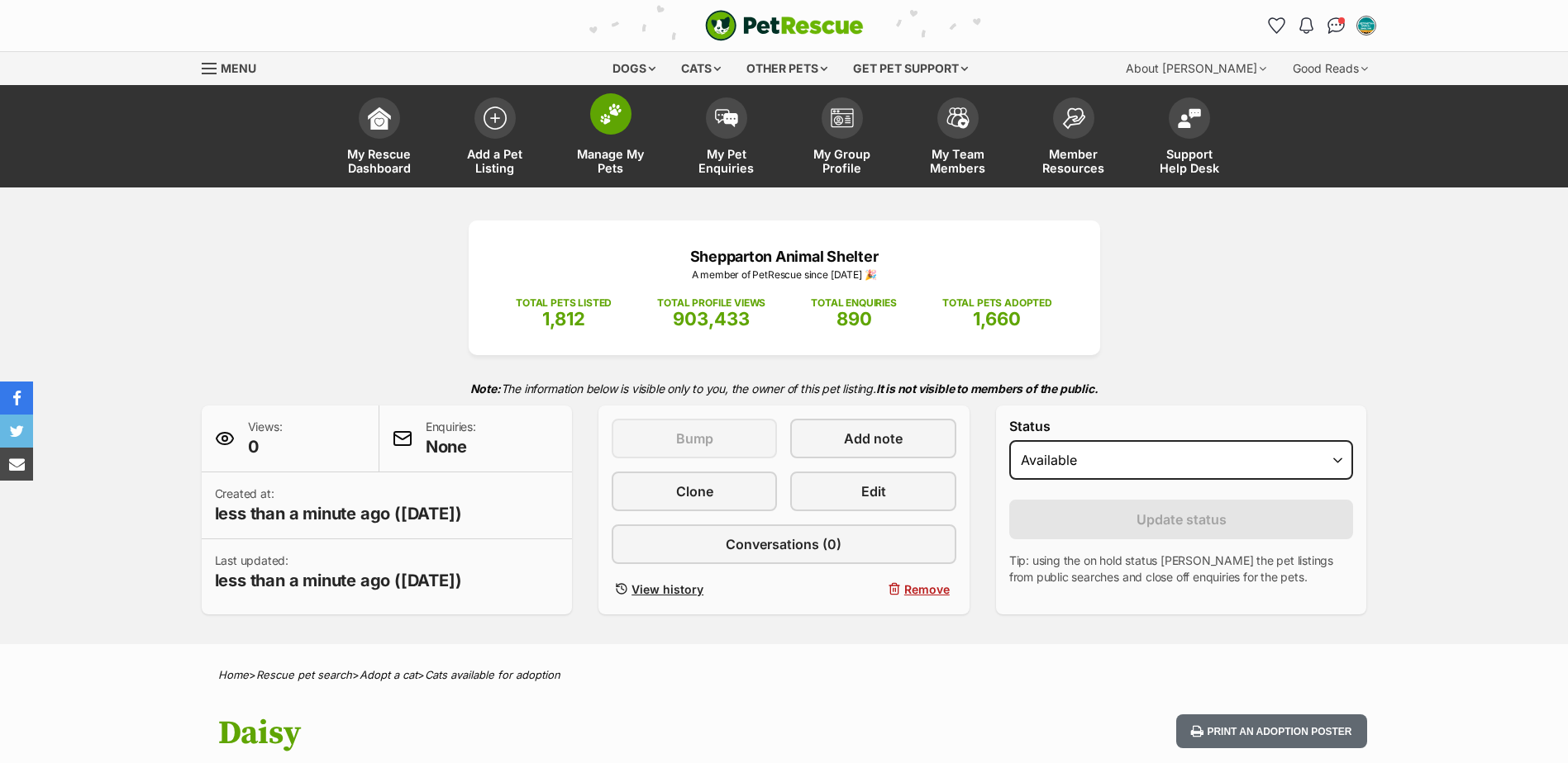
click at [583, 154] on span "Manage My Pets" at bounding box center [610, 161] width 75 height 28
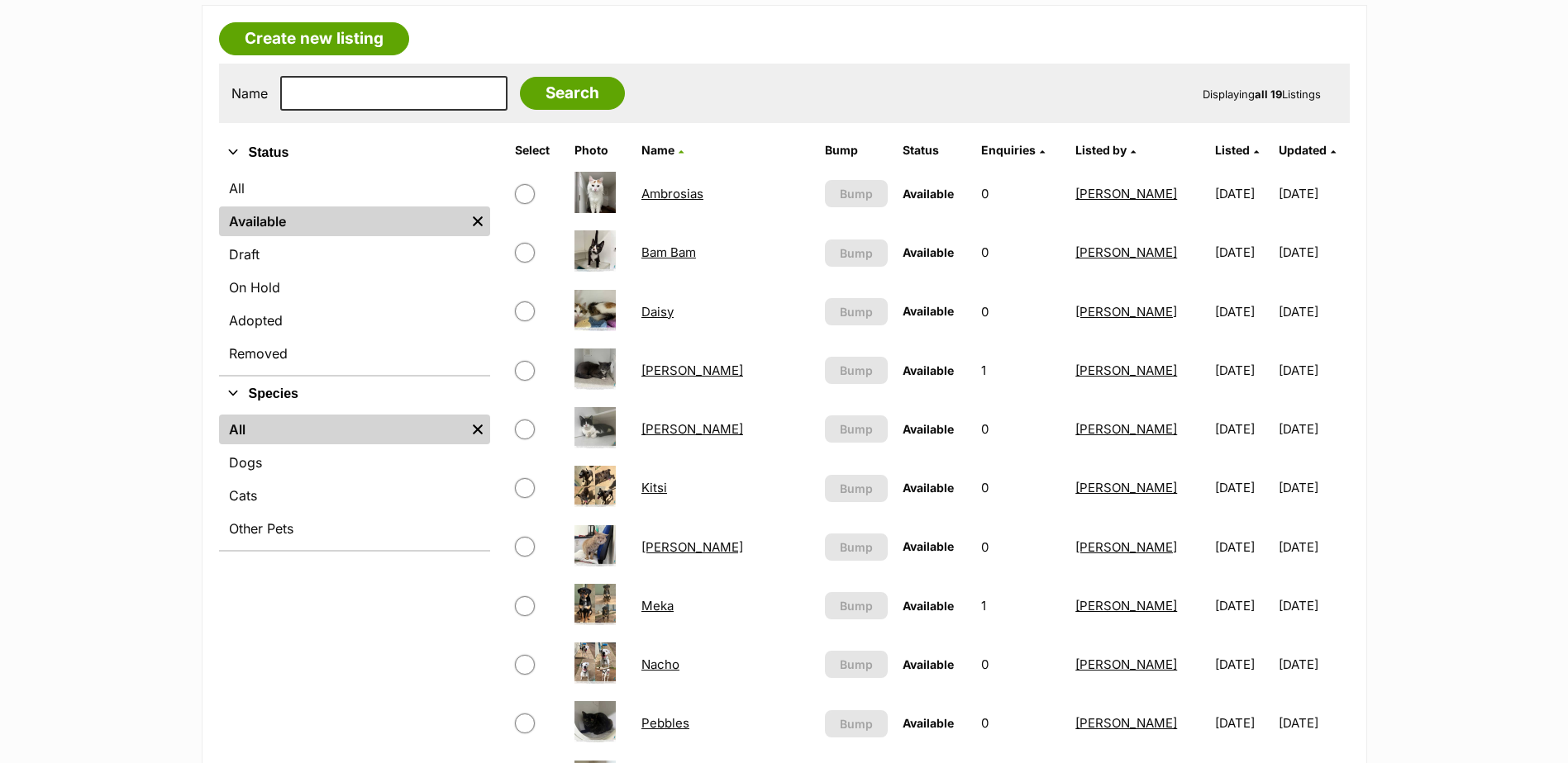
scroll to position [413, 0]
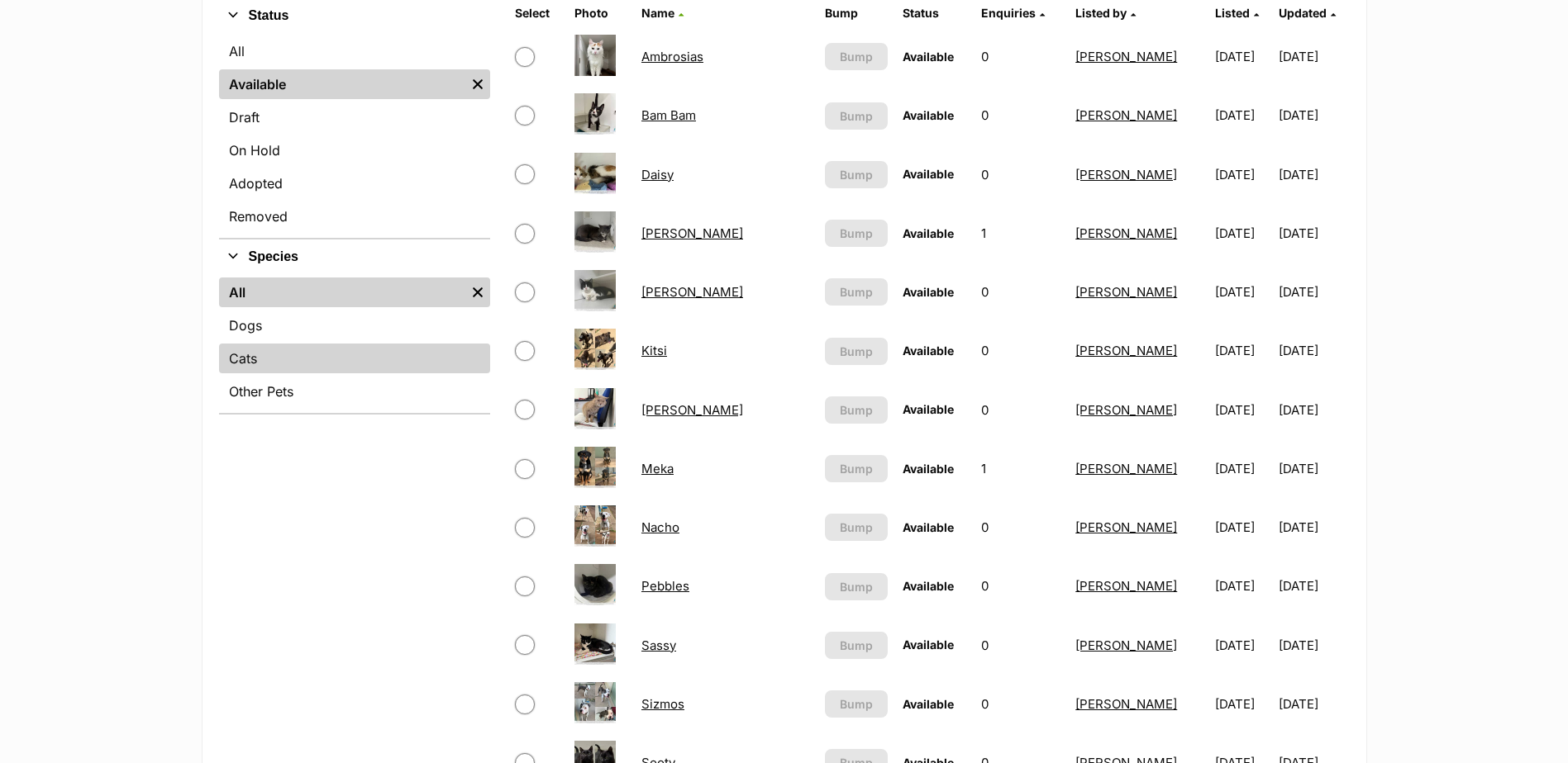
click at [254, 364] on link "Cats" at bounding box center [354, 358] width 271 height 30
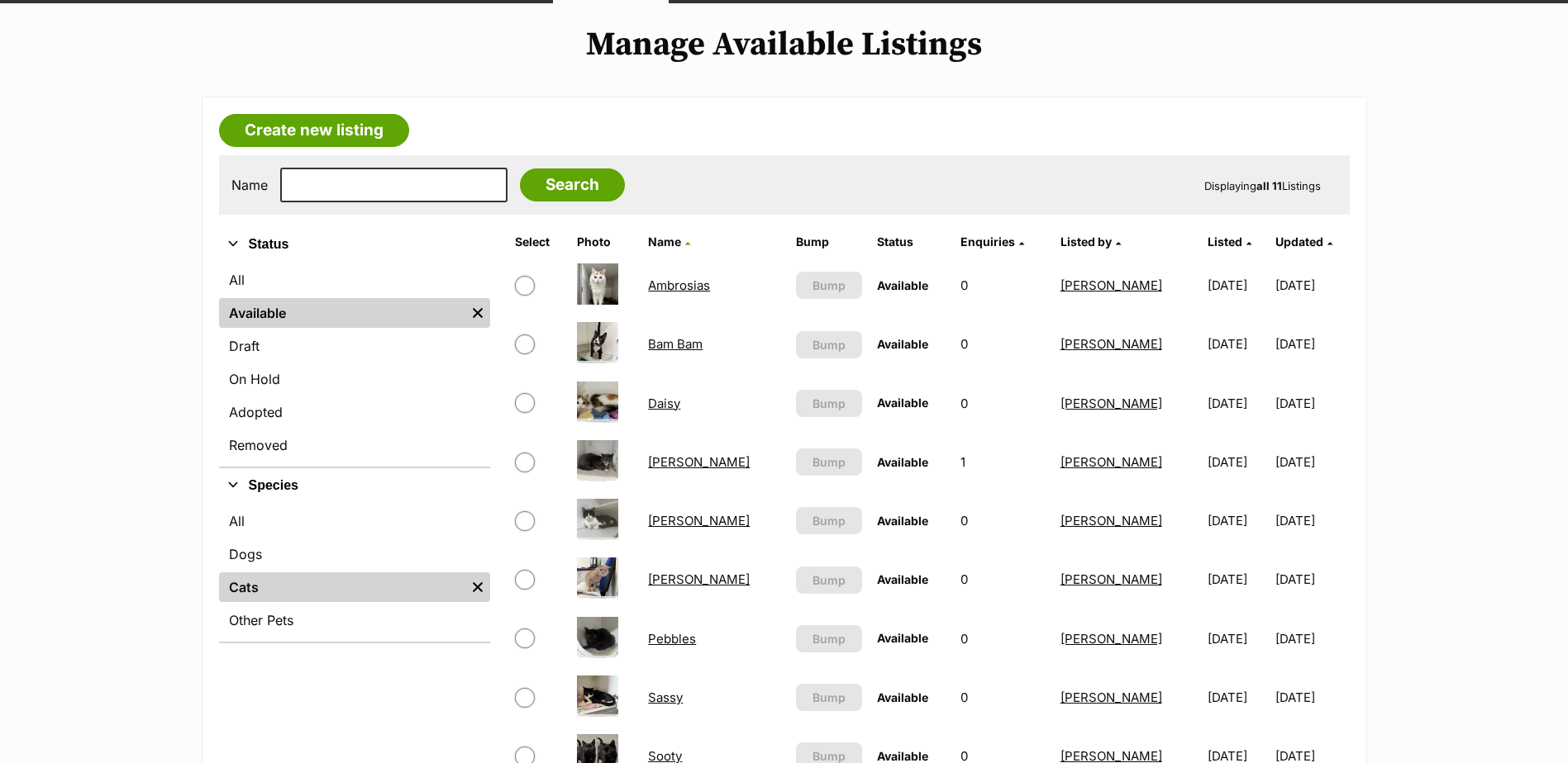
scroll to position [165, 0]
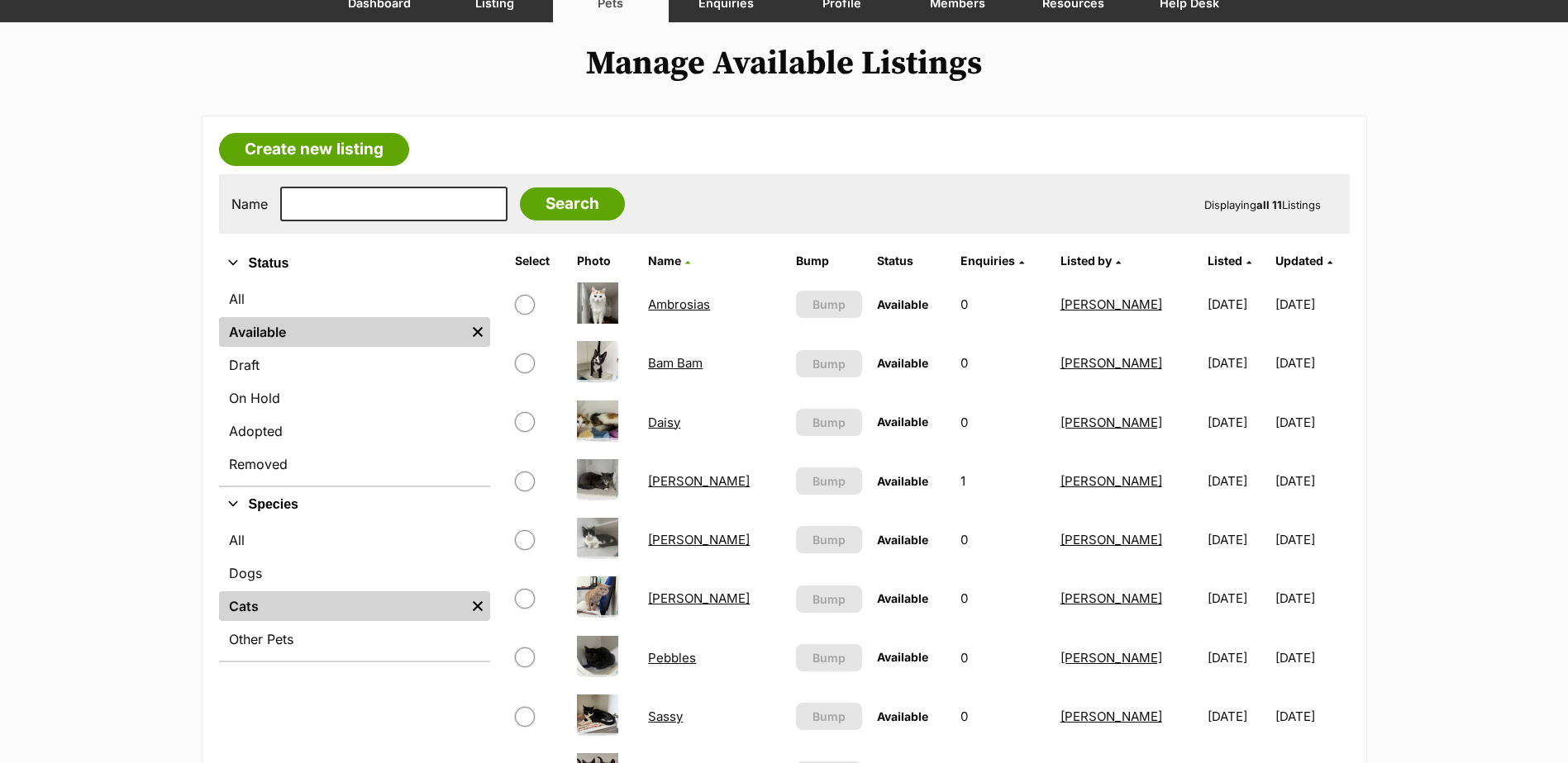
click at [671, 599] on link "[PERSON_NAME]" at bounding box center [699, 598] width 102 height 15
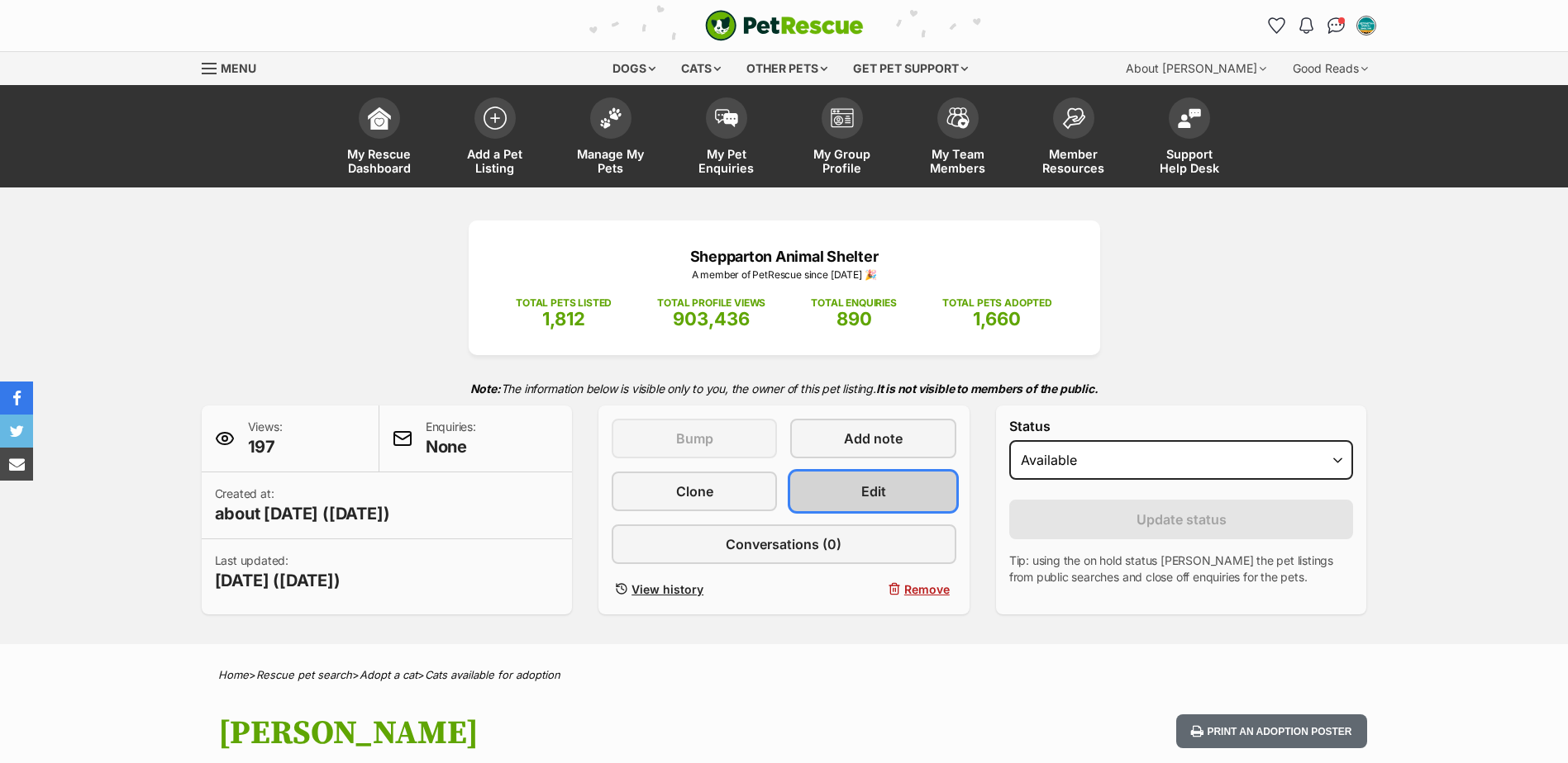
click at [884, 492] on span "Edit" at bounding box center [874, 492] width 25 height 20
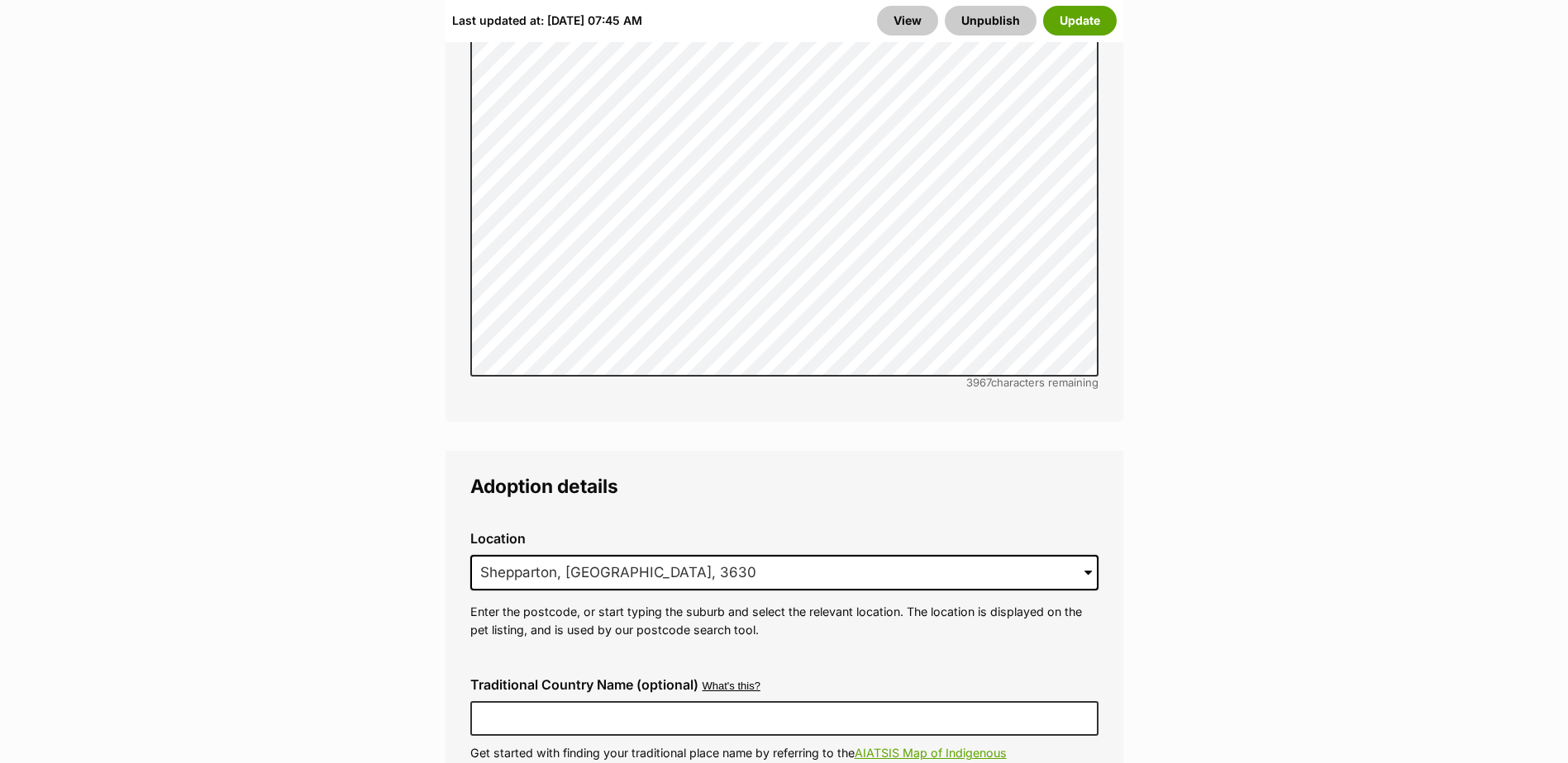
scroll to position [4708, 0]
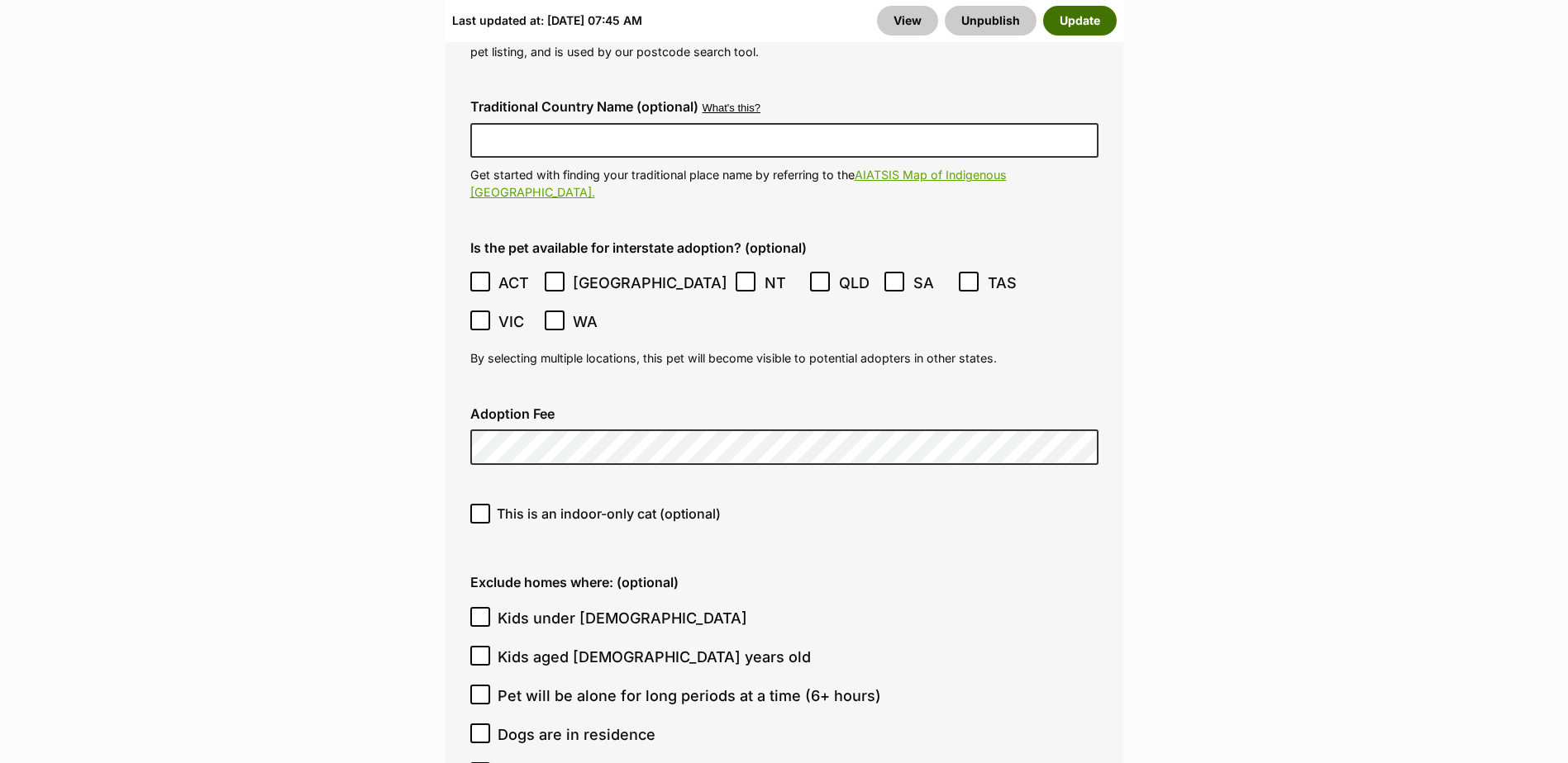
click at [1091, 22] on button "Update" at bounding box center [1080, 20] width 74 height 30
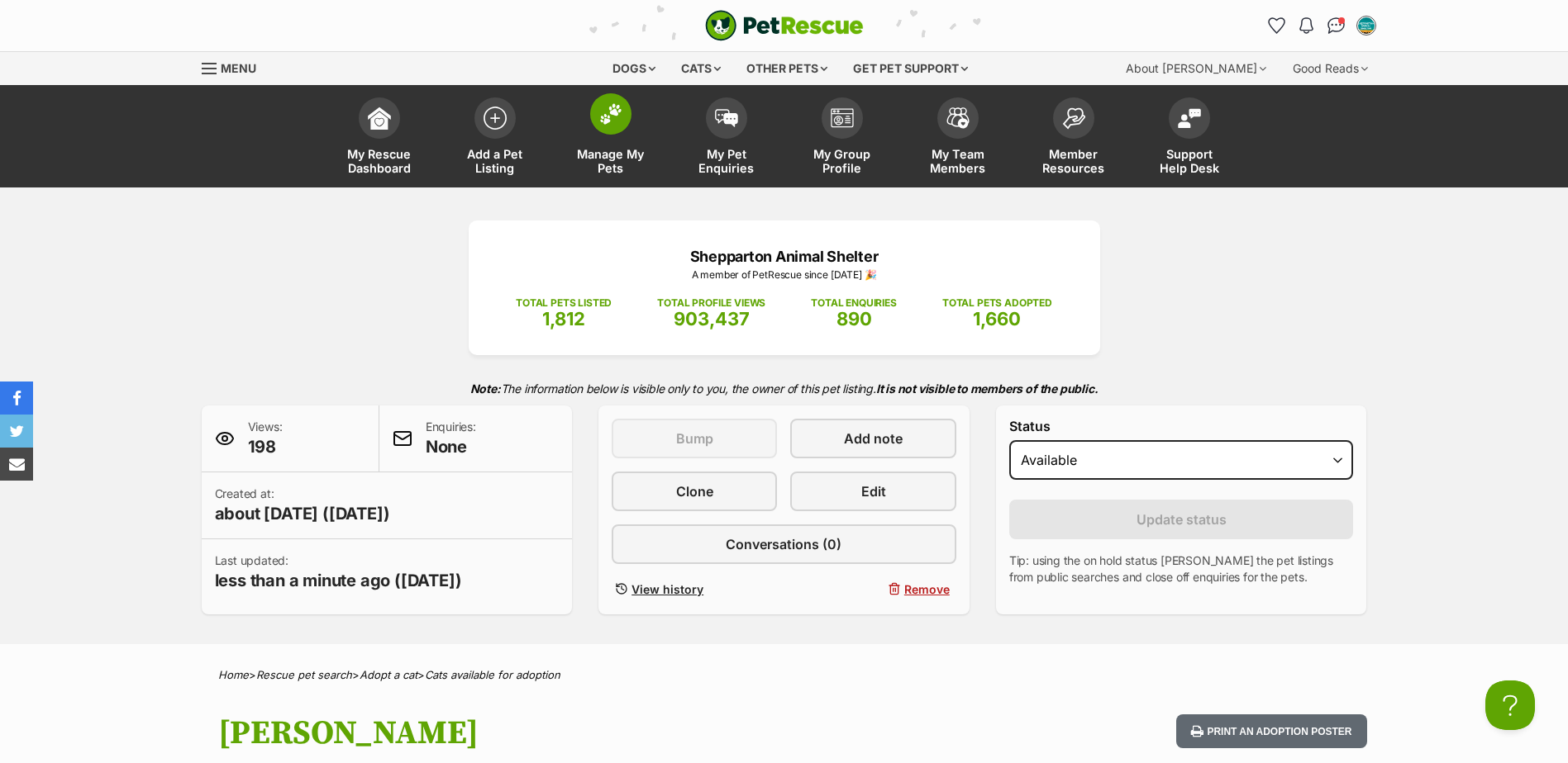
drag, startPoint x: 618, startPoint y: 150, endPoint x: 666, endPoint y: 129, distance: 52.4
click at [618, 151] on span "Manage My Pets" at bounding box center [610, 161] width 75 height 28
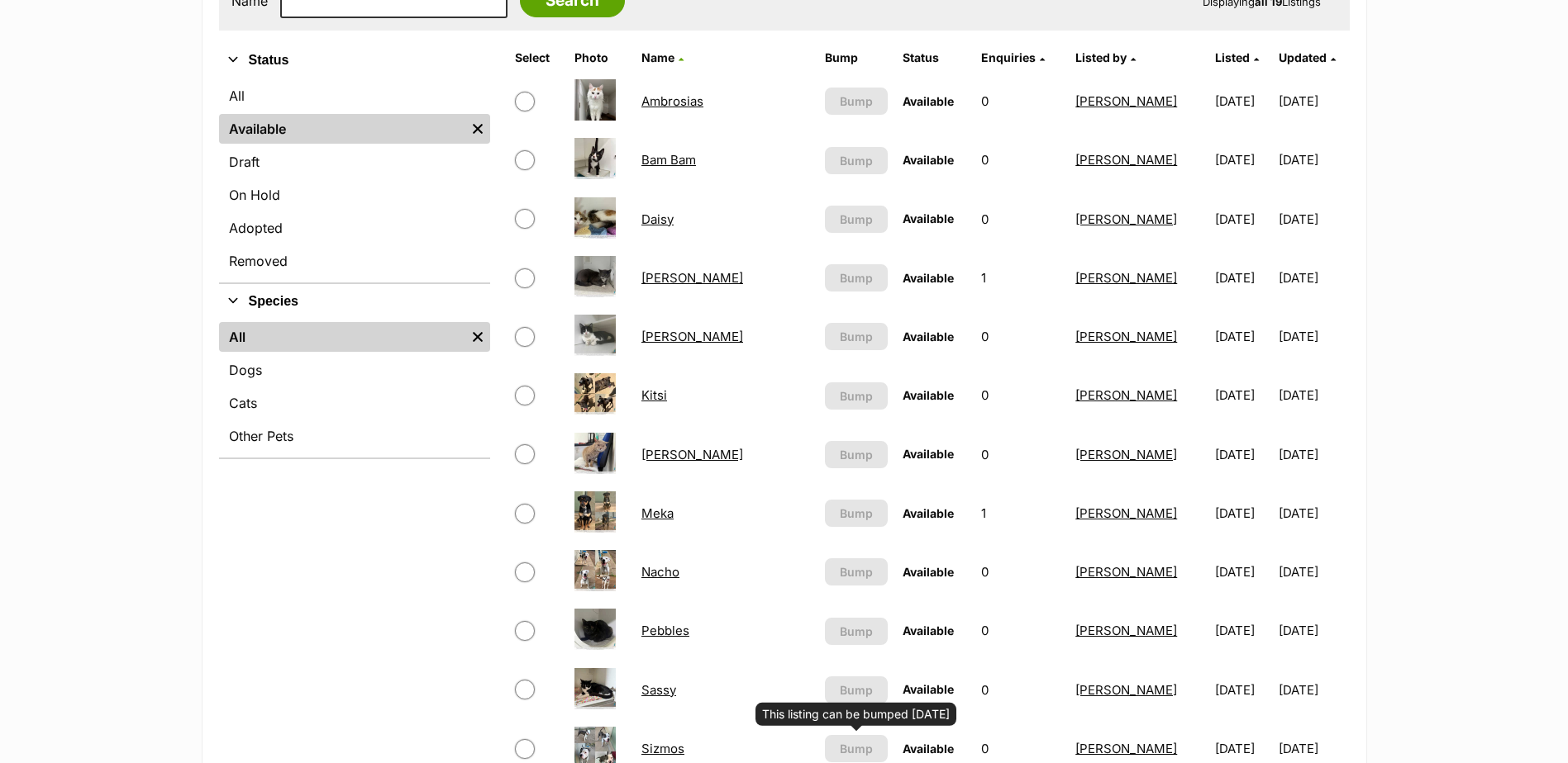
scroll to position [331, 0]
